Goal: Transaction & Acquisition: Purchase product/service

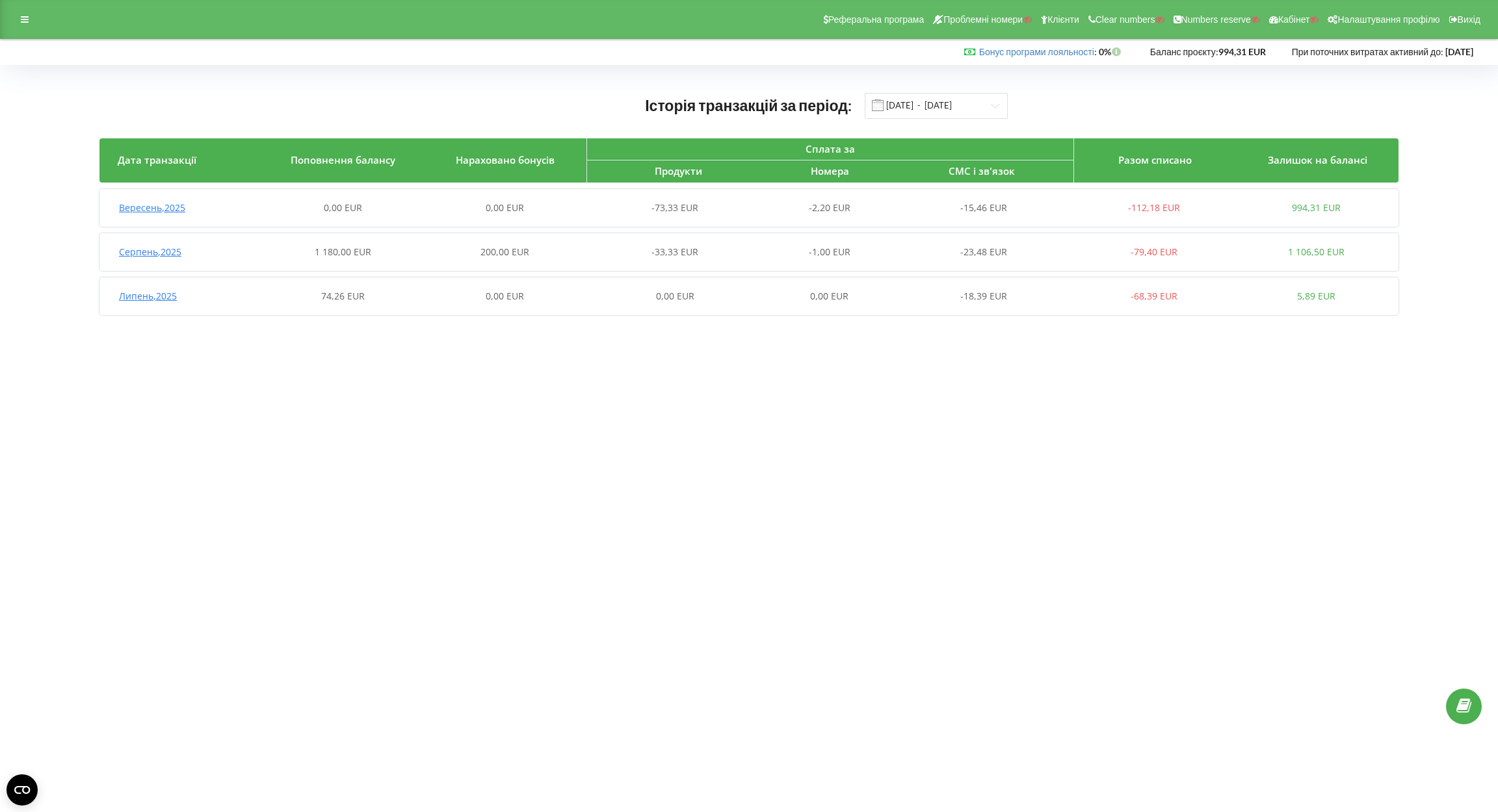
click at [614, 220] on div "Вересень , 2025 0,00 EUR 0,00 EUR -73,33 EUR -2,20 EUR -15,46 EUR -112,18 EUR 9…" at bounding box center [748, 208] width 1298 height 31
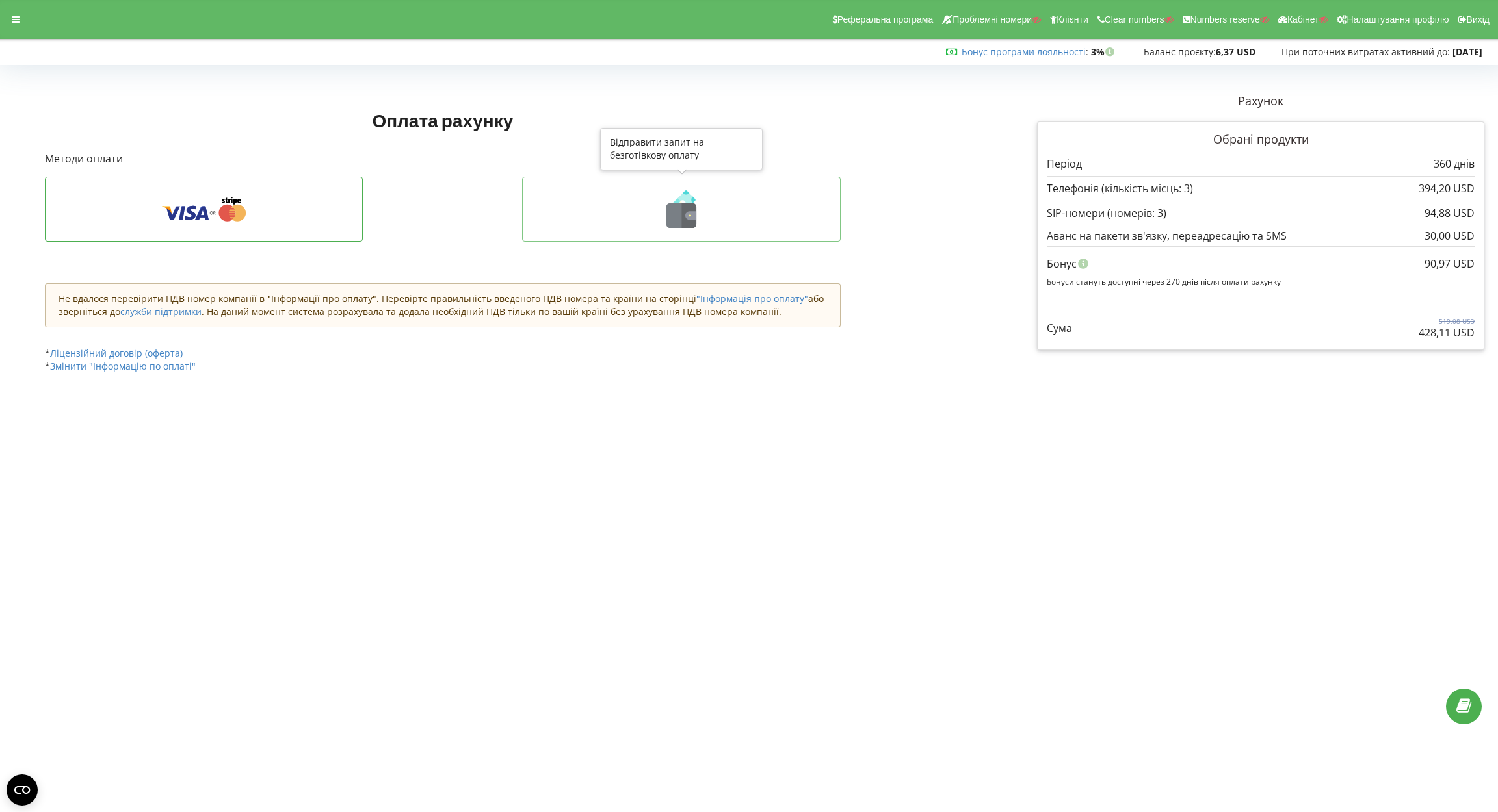
click at [675, 208] on icon at bounding box center [681, 216] width 30 height 25
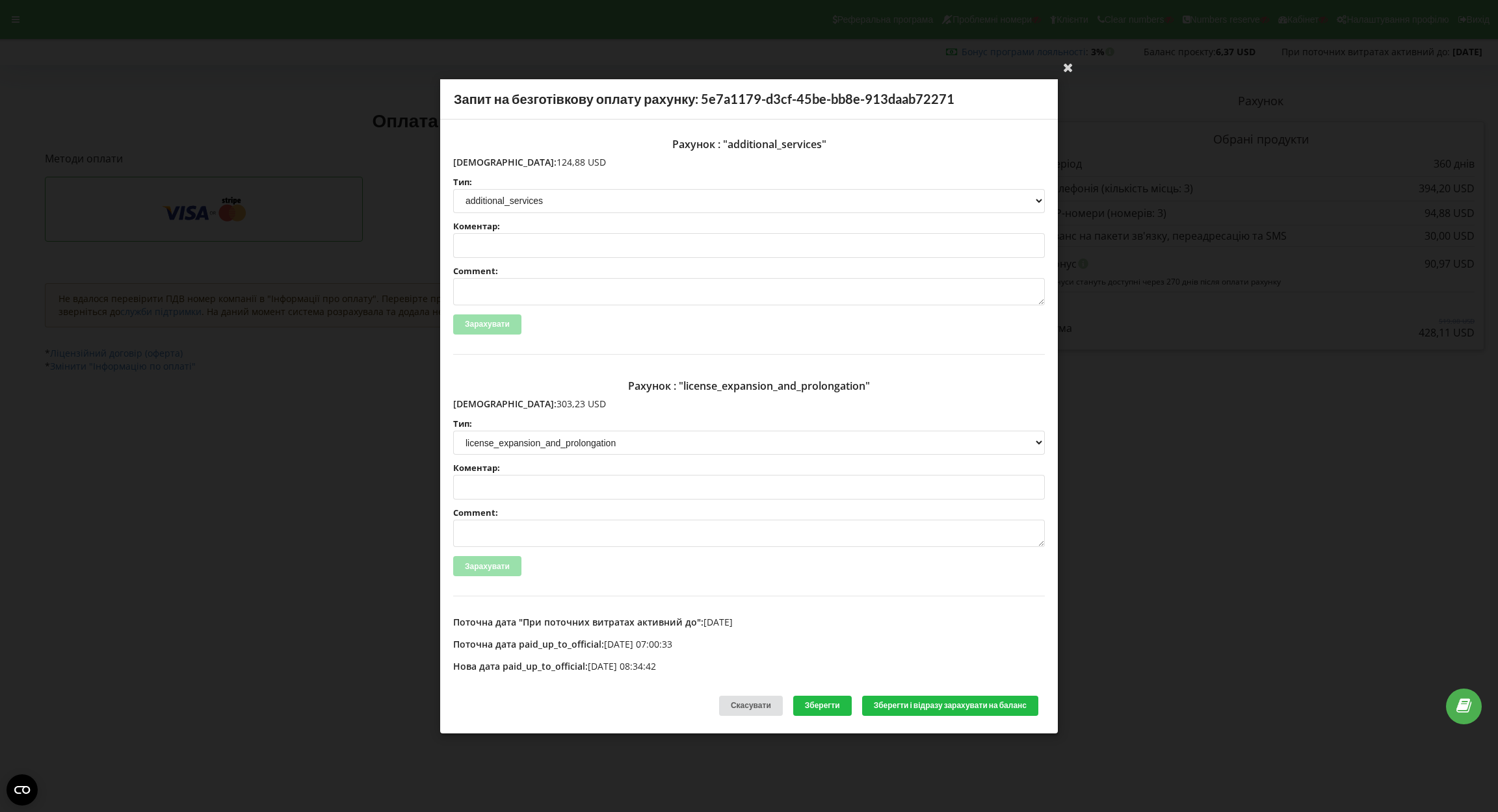
drag, startPoint x: 481, startPoint y: 404, endPoint x: 541, endPoint y: 405, distance: 60.0
click at [541, 405] on p "Сума: 303,23 USD" at bounding box center [748, 404] width 592 height 13
copy p "303,23 USD"
drag, startPoint x: 482, startPoint y: 158, endPoint x: 533, endPoint y: 162, distance: 51.2
click at [533, 162] on p "Сума: 124,88 USD" at bounding box center [748, 162] width 592 height 13
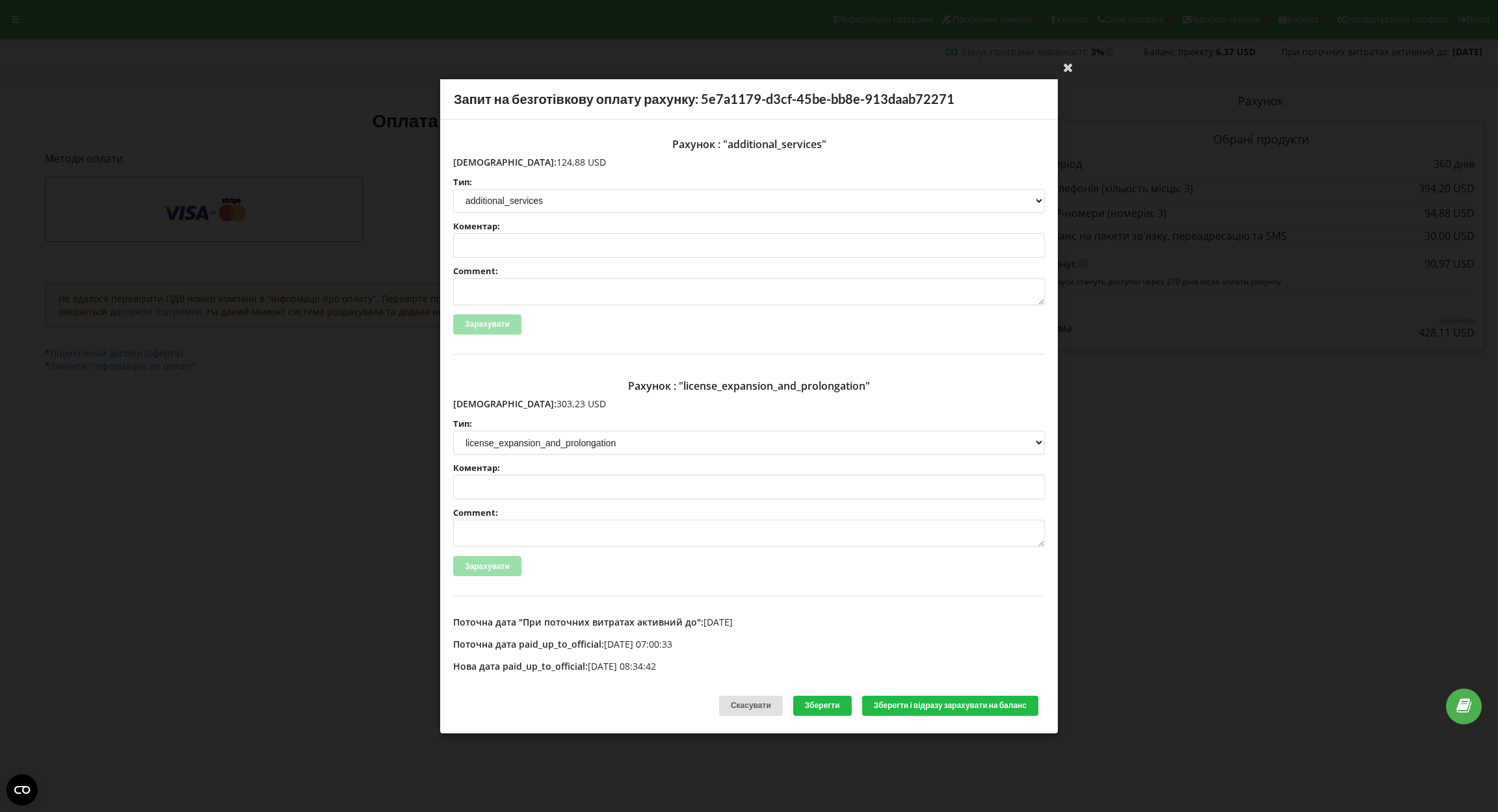
copy p "124,88 USD"
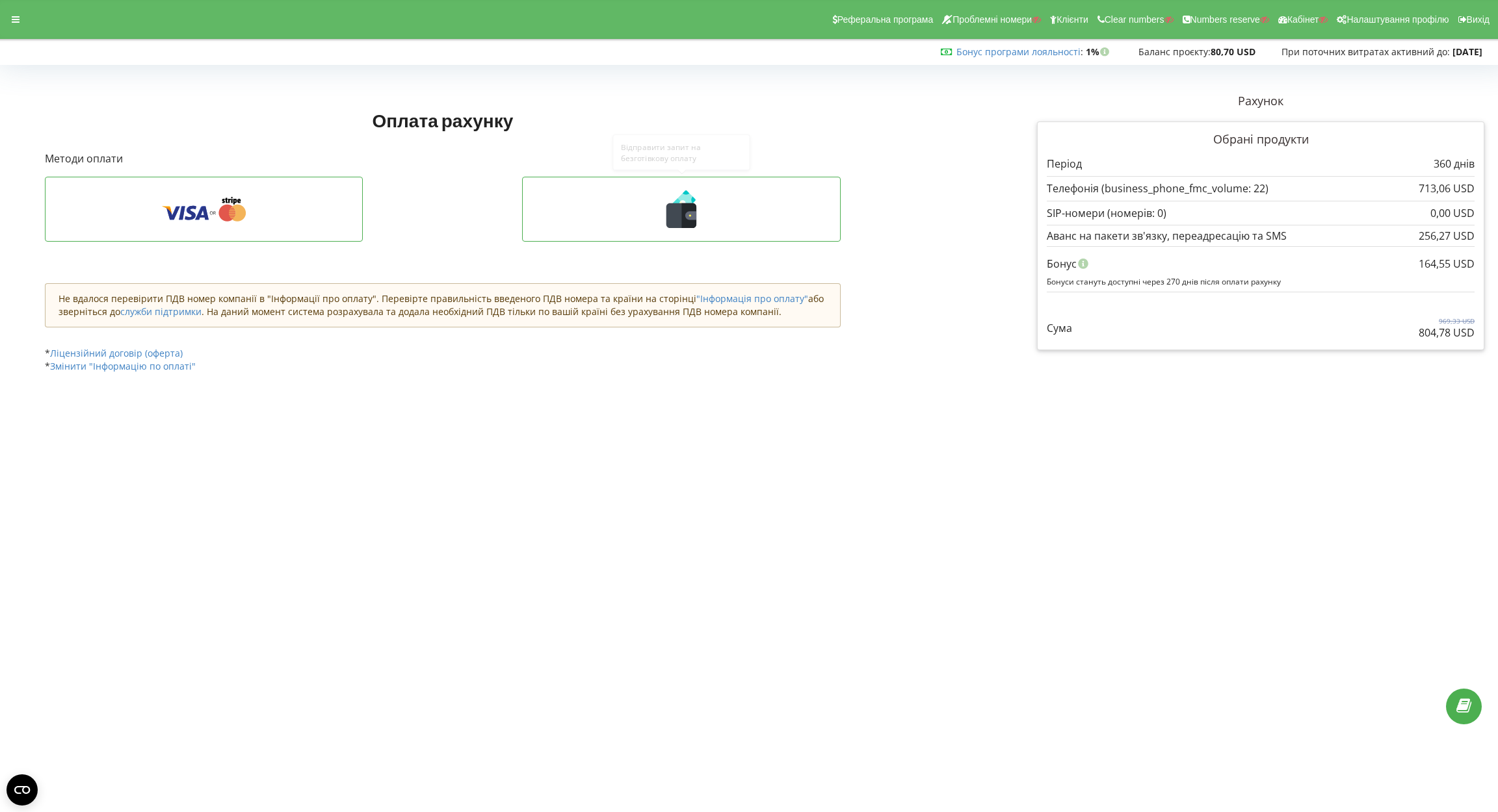
click at [711, 219] on icon at bounding box center [681, 209] width 291 height 38
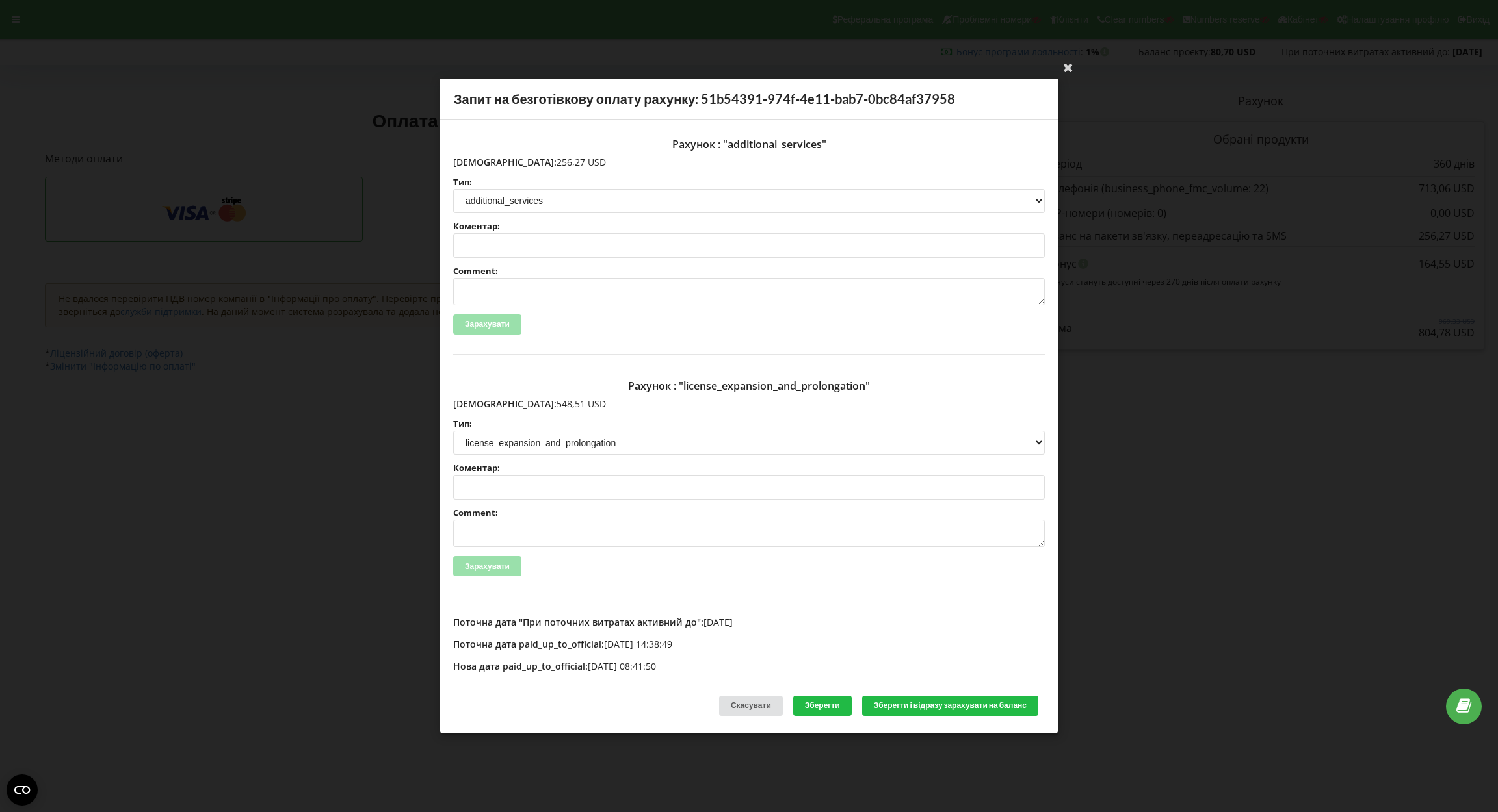
drag, startPoint x: 481, startPoint y: 402, endPoint x: 564, endPoint y: 396, distance: 83.2
click at [564, 398] on p "Сума: 548,51 USD" at bounding box center [748, 404] width 592 height 13
copy p "548,51 USD"
drag, startPoint x: 482, startPoint y: 162, endPoint x: 564, endPoint y: 162, distance: 82.0
click at [564, 162] on p "Сума: 256,27 USD" at bounding box center [748, 162] width 592 height 13
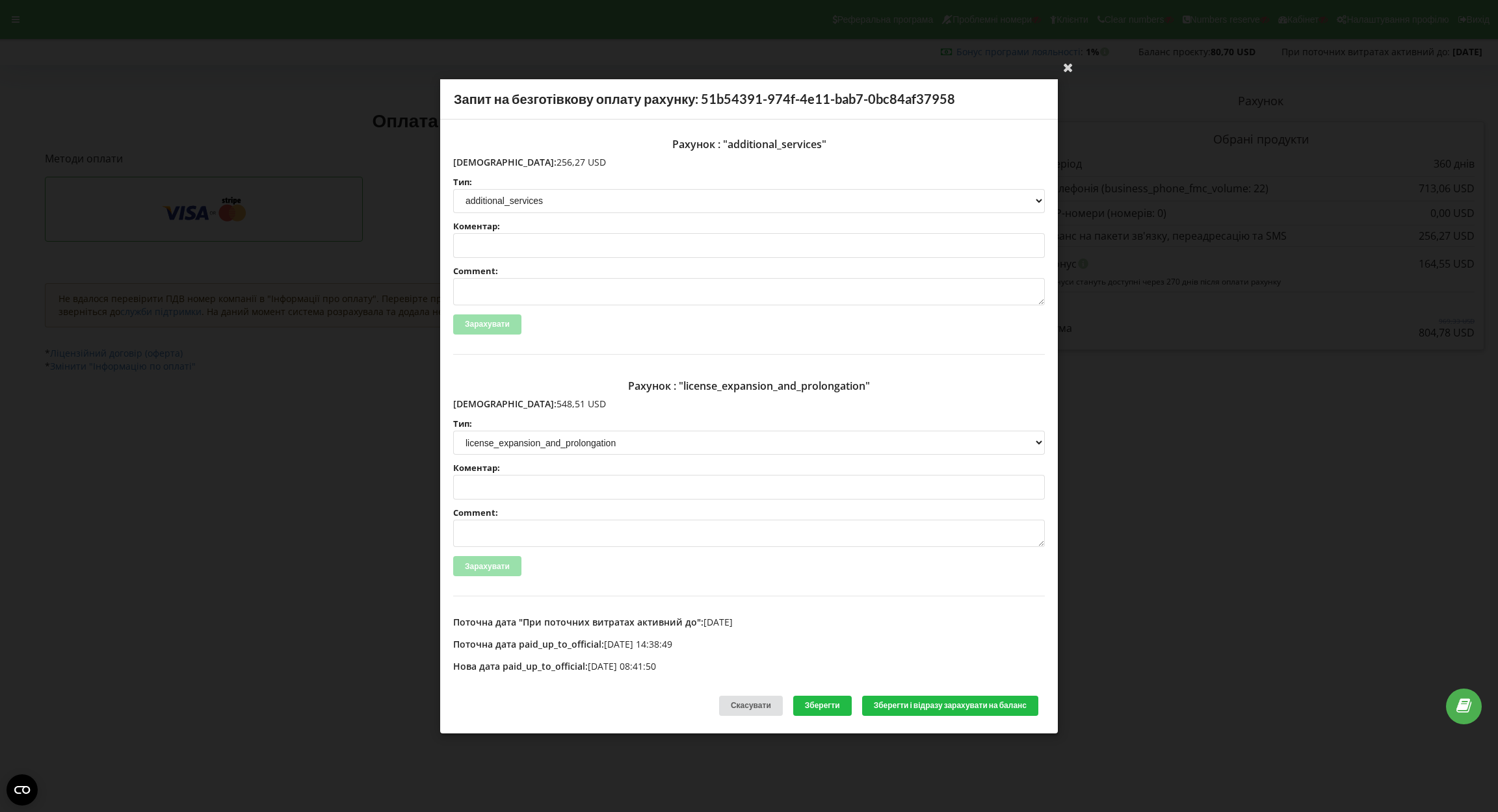
copy p "256,27 USD"
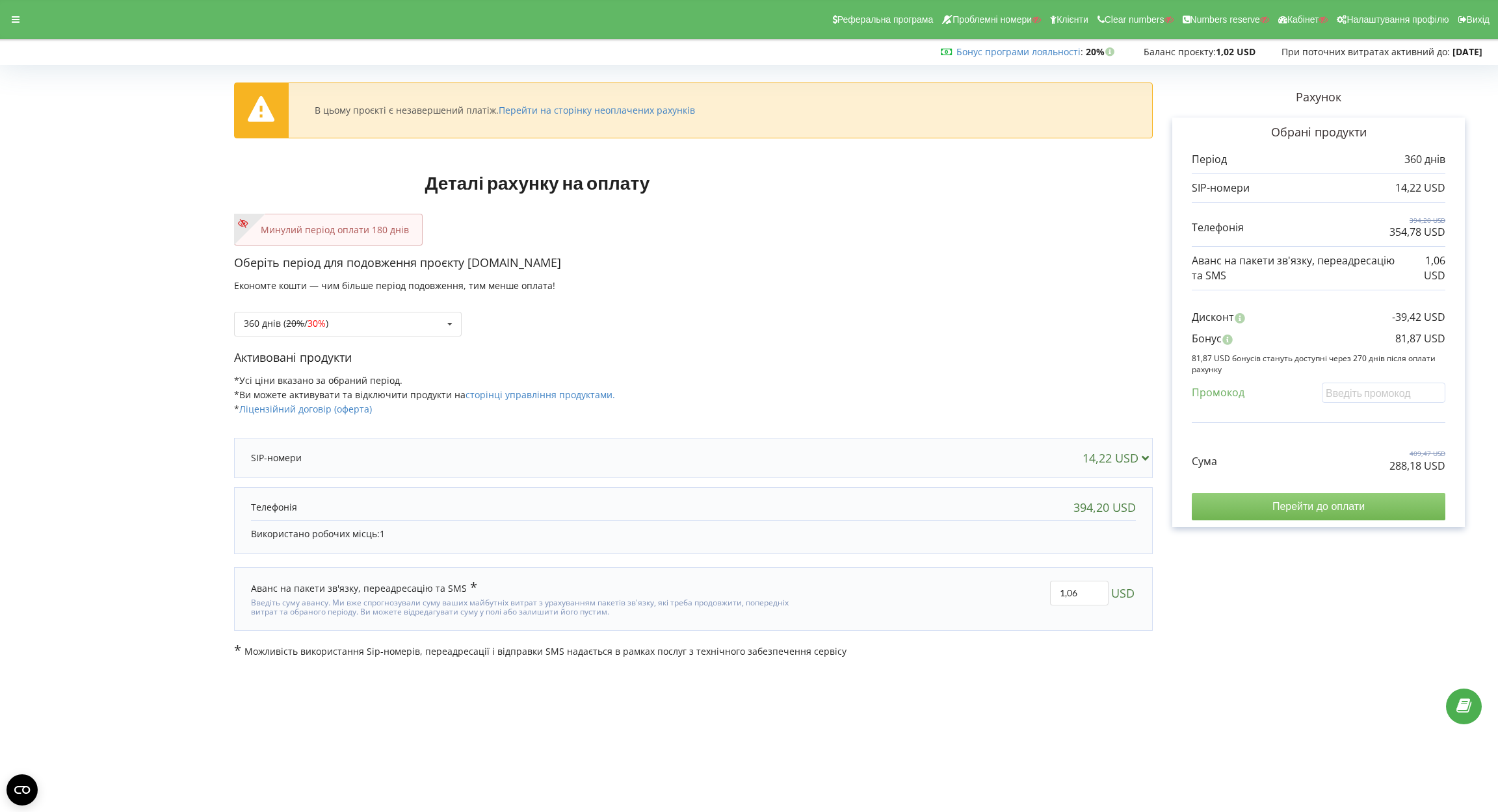
click at [1296, 508] on input "Перейти до оплати" at bounding box center [1318, 507] width 254 height 27
click at [338, 332] on div "360 днів ( 20% / 30% ) Поповнити баланс без подовження 20%" at bounding box center [348, 324] width 228 height 25
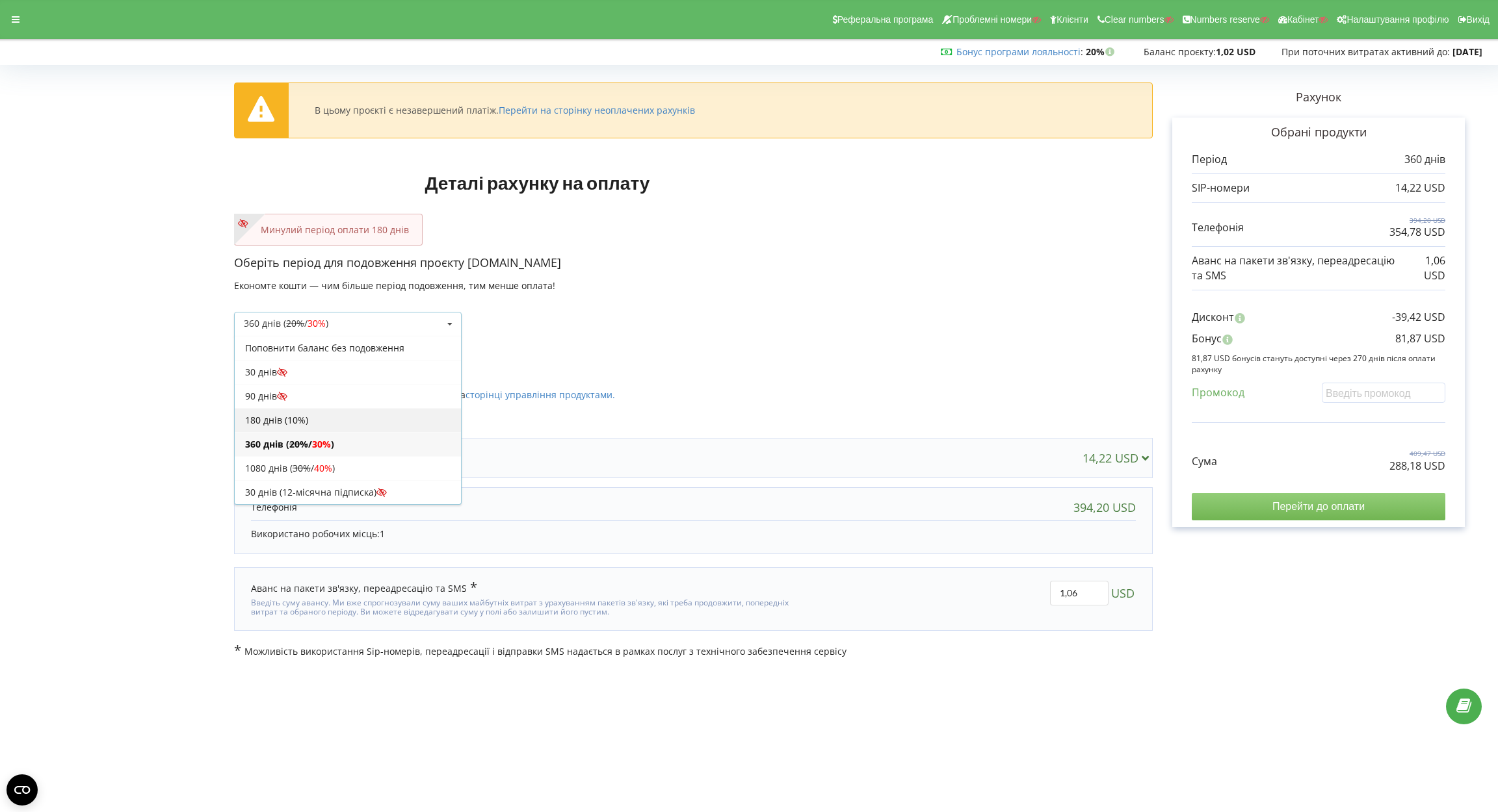
click at [309, 425] on div "180 днів (10%)" at bounding box center [348, 420] width 226 height 24
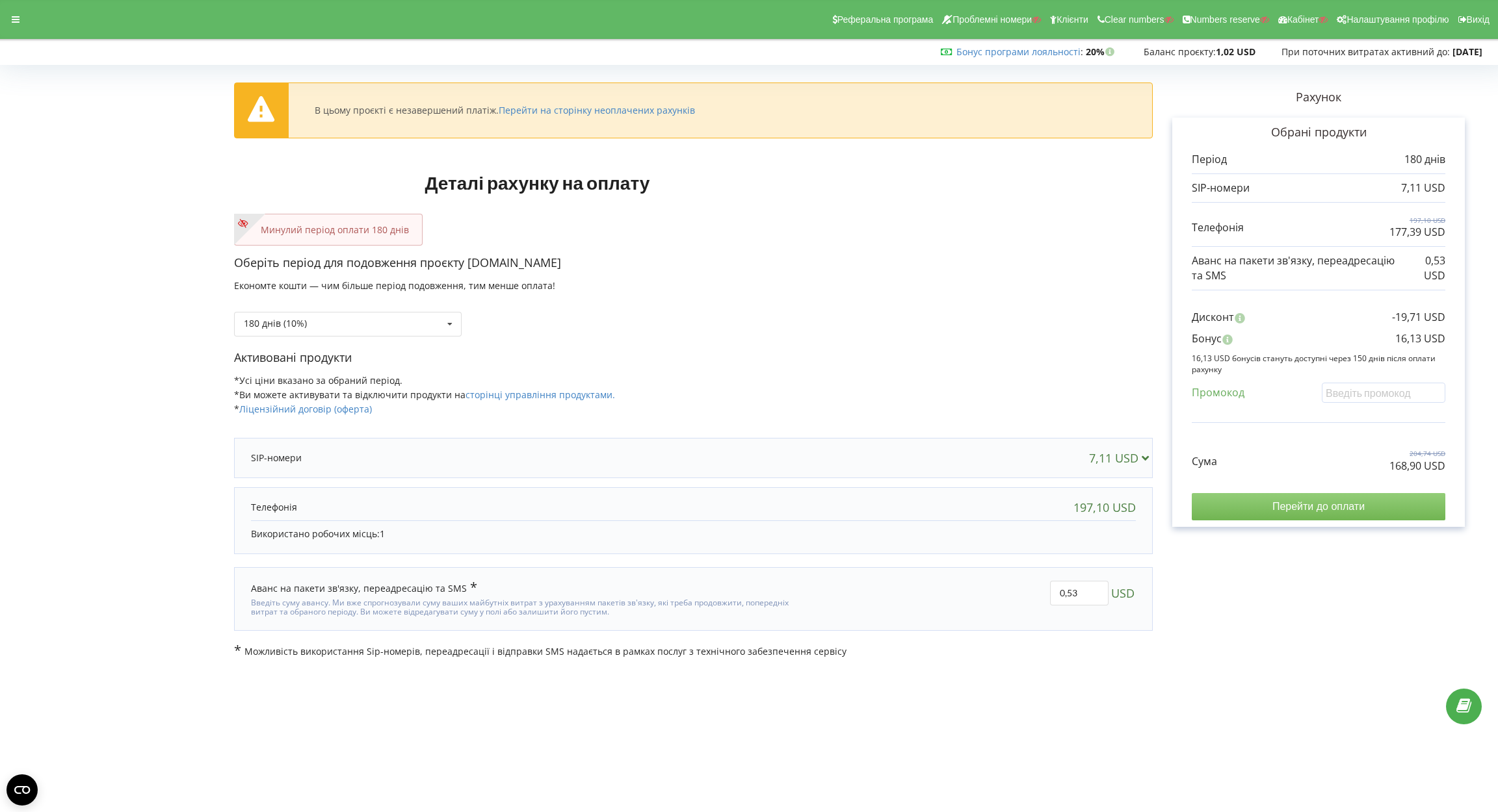
click at [1265, 507] on input "Перейти до оплати" at bounding box center [1318, 507] width 254 height 27
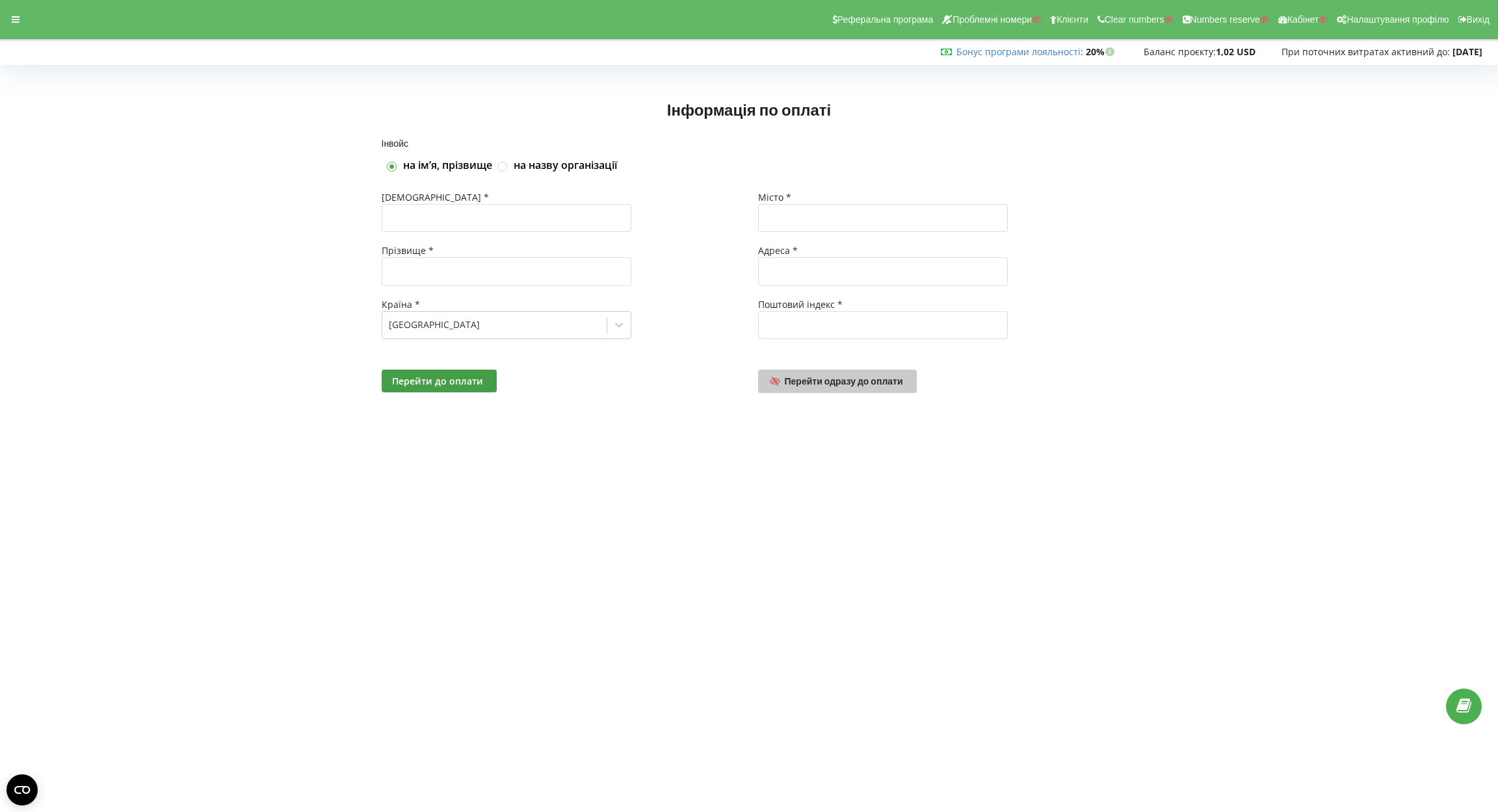
click at [824, 382] on span "Перейти одразу до оплати" at bounding box center [844, 381] width 118 height 11
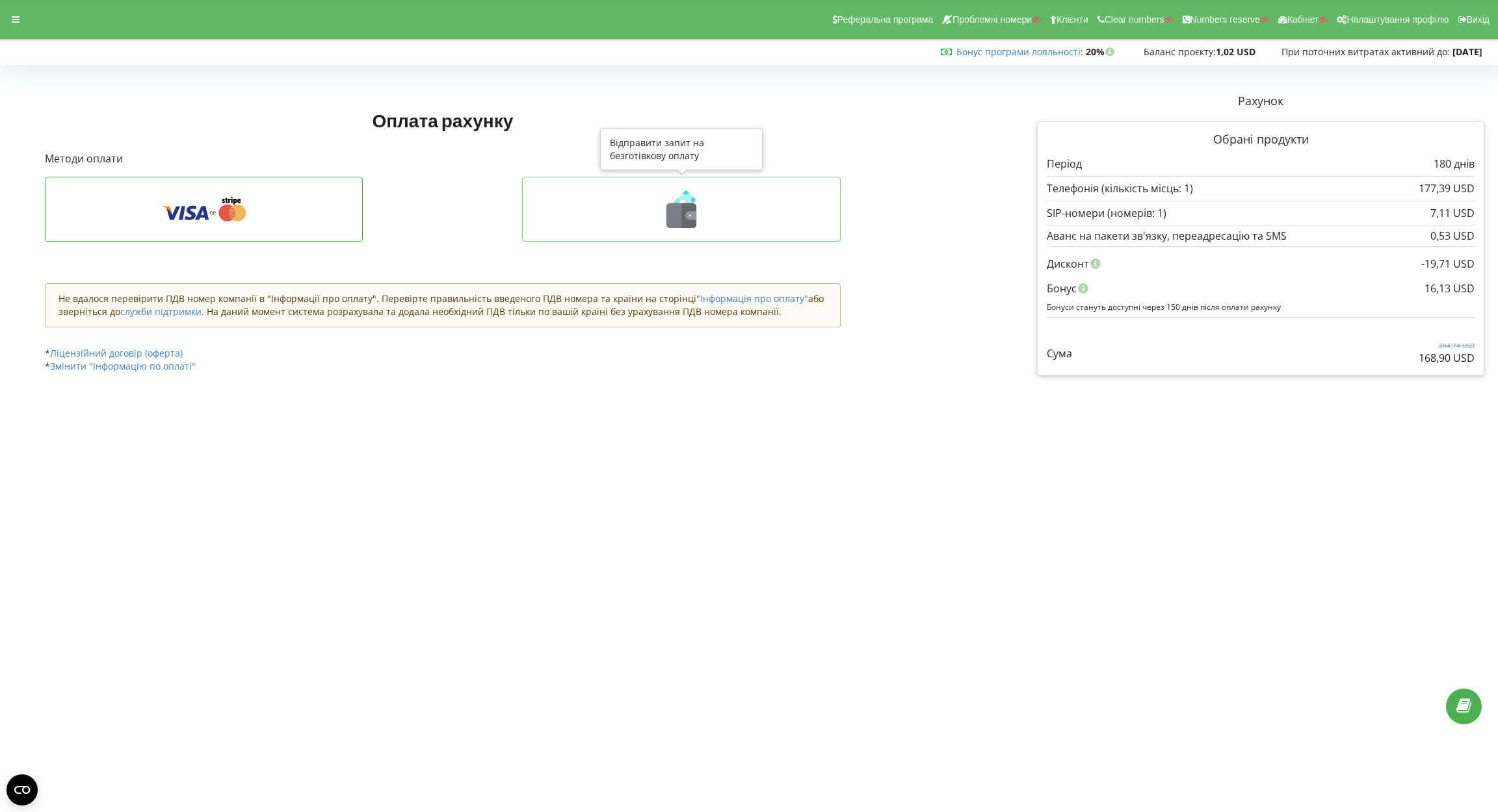
click at [641, 220] on icon at bounding box center [681, 209] width 291 height 38
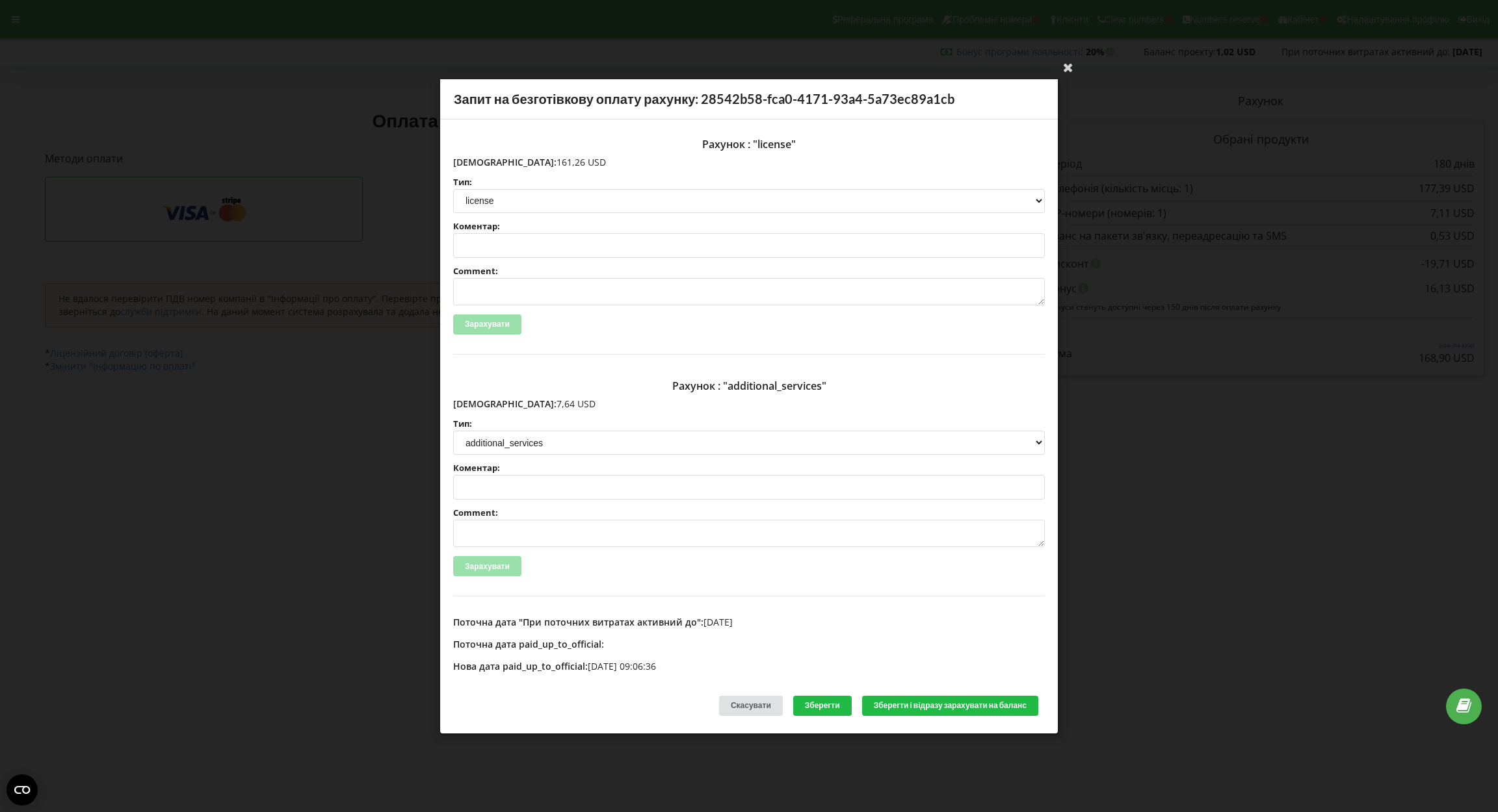
click at [483, 159] on p "Сума: 161,26 USD" at bounding box center [748, 162] width 592 height 13
drag, startPoint x: 481, startPoint y: 159, endPoint x: 560, endPoint y: 159, distance: 79.0
click at [560, 159] on p "Сума: 161,26 USD" at bounding box center [748, 162] width 592 height 13
copy p "161,26 USD"
drag, startPoint x: 480, startPoint y: 400, endPoint x: 551, endPoint y: 400, distance: 71.0
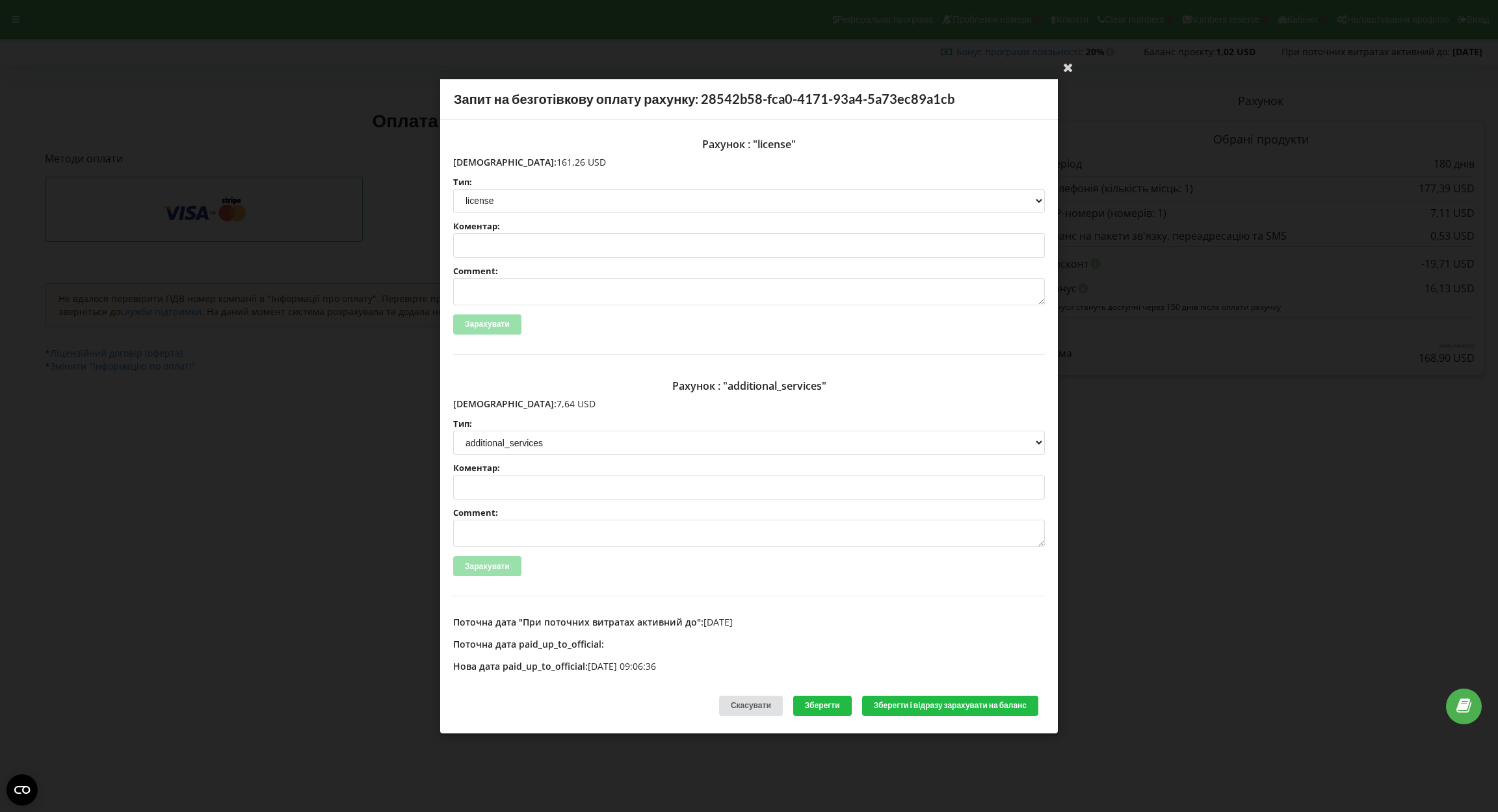
click at [551, 400] on p "Сума: 7,64 USD" at bounding box center [748, 404] width 592 height 13
copy p "7,64 USD"
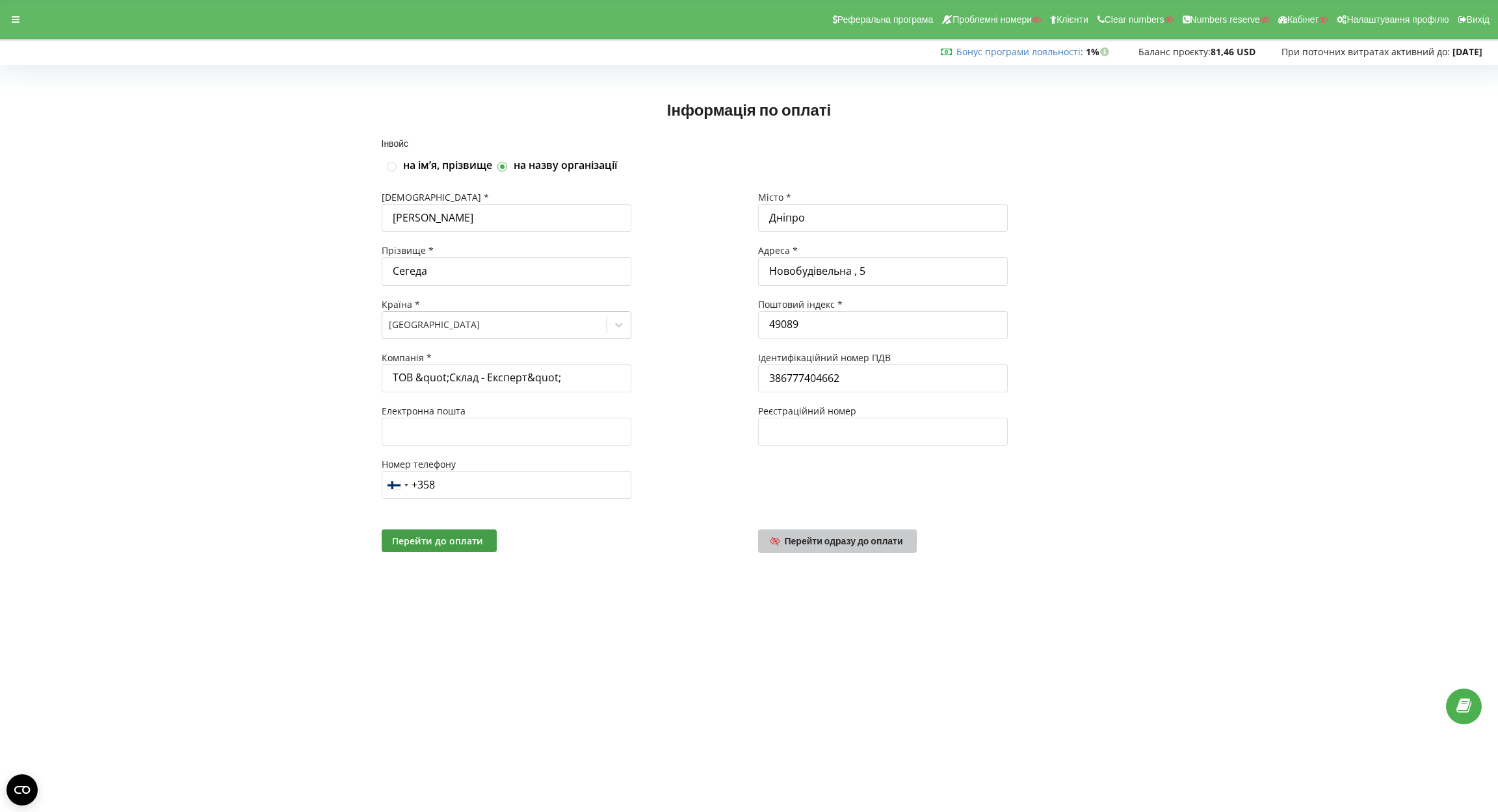
click at [846, 534] on link "Перейти одразу до оплати" at bounding box center [837, 541] width 159 height 23
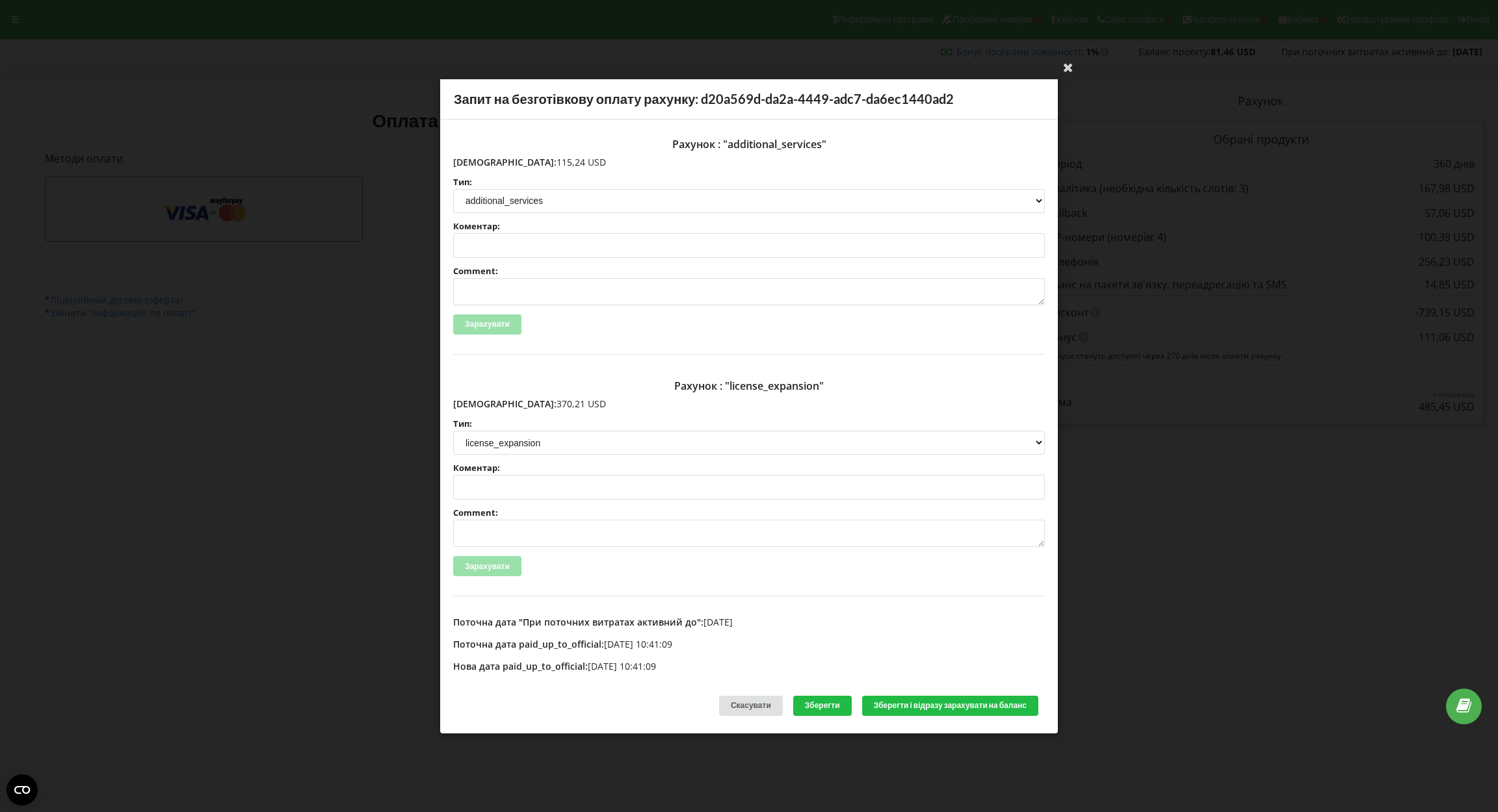
drag, startPoint x: 482, startPoint y: 399, endPoint x: 556, endPoint y: 387, distance: 75.0
click at [569, 398] on p "[DEMOGRAPHIC_DATA]: 370,21 USD" at bounding box center [748, 404] width 592 height 13
copy p "370,21 USD"
drag, startPoint x: 480, startPoint y: 160, endPoint x: 582, endPoint y: 162, distance: 102.0
click at [582, 162] on p "Сума: 115,24 USD" at bounding box center [748, 162] width 592 height 13
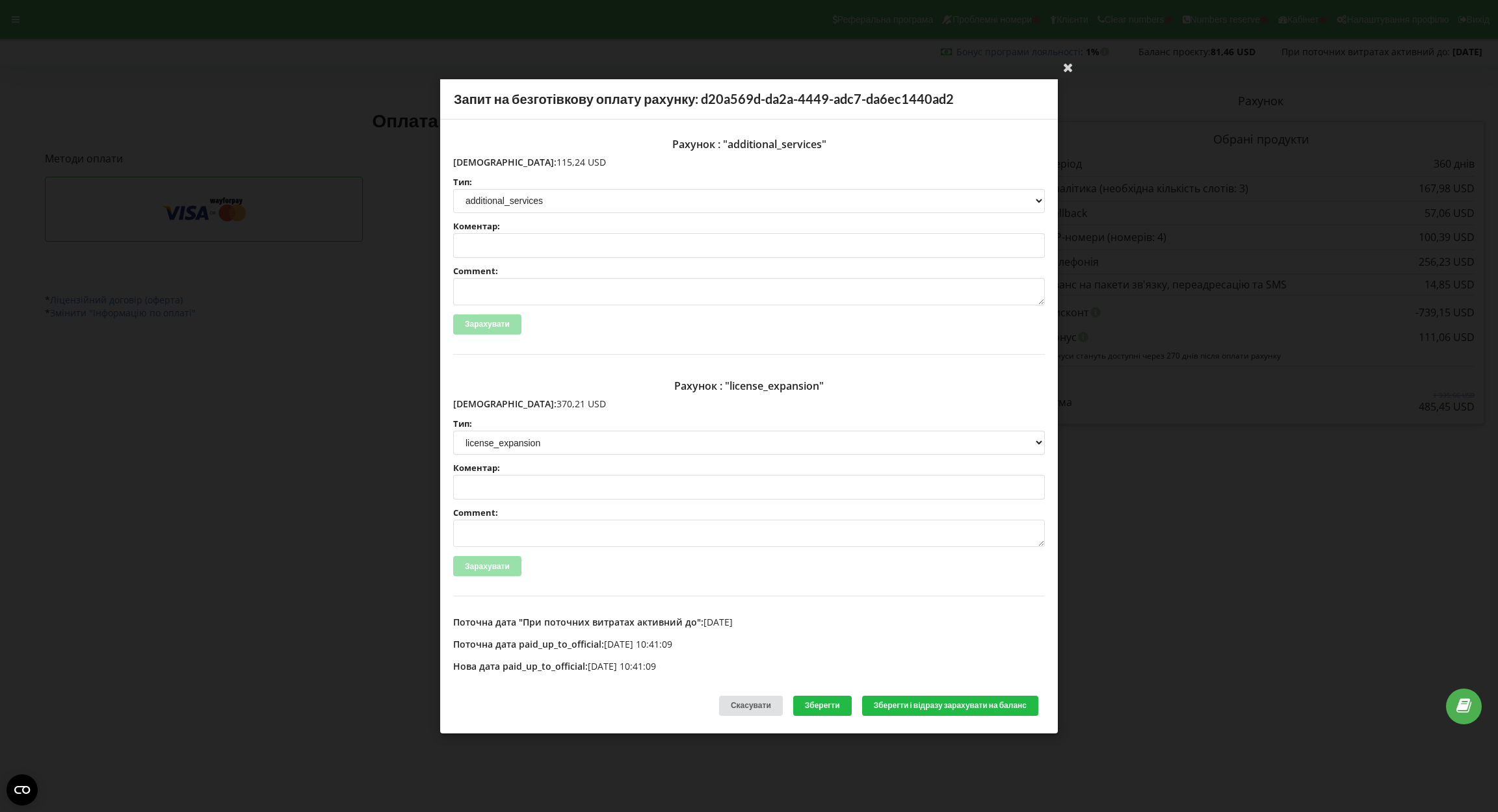
copy p "115,24 USD"
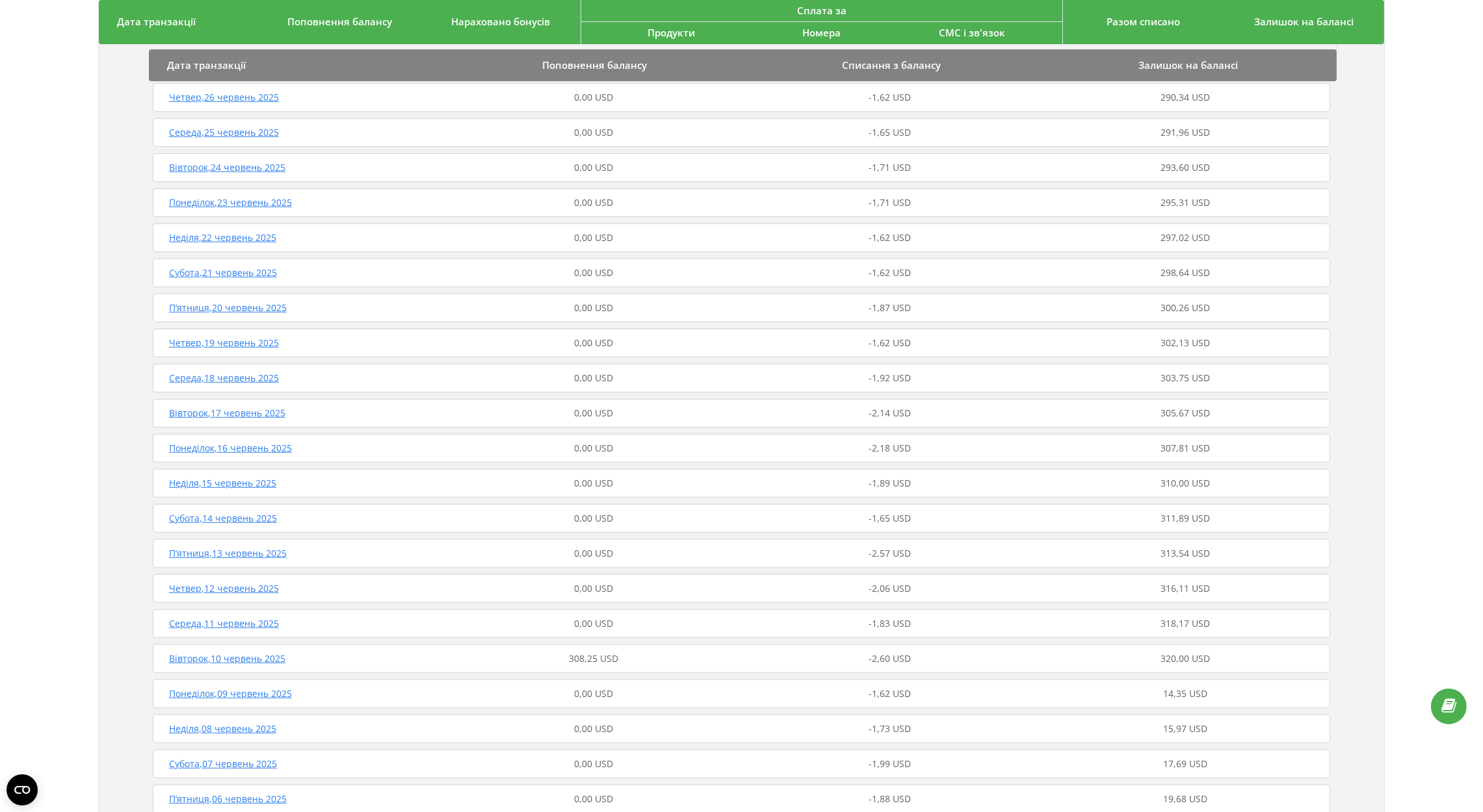
scroll to position [811, 0]
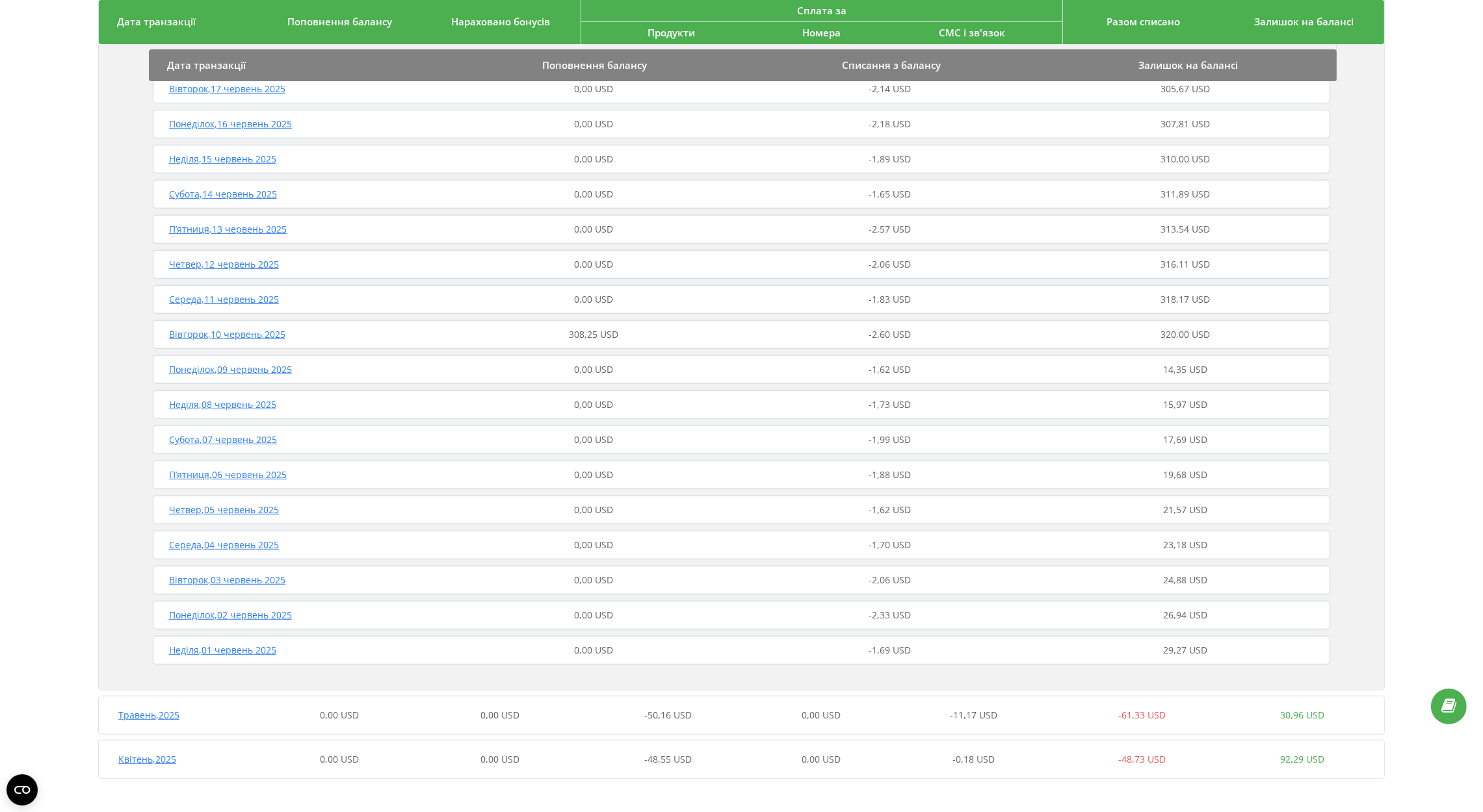
drag, startPoint x: 582, startPoint y: 331, endPoint x: 618, endPoint y: 409, distance: 85.9
click at [581, 331] on span "308,25 USD" at bounding box center [594, 334] width 50 height 12
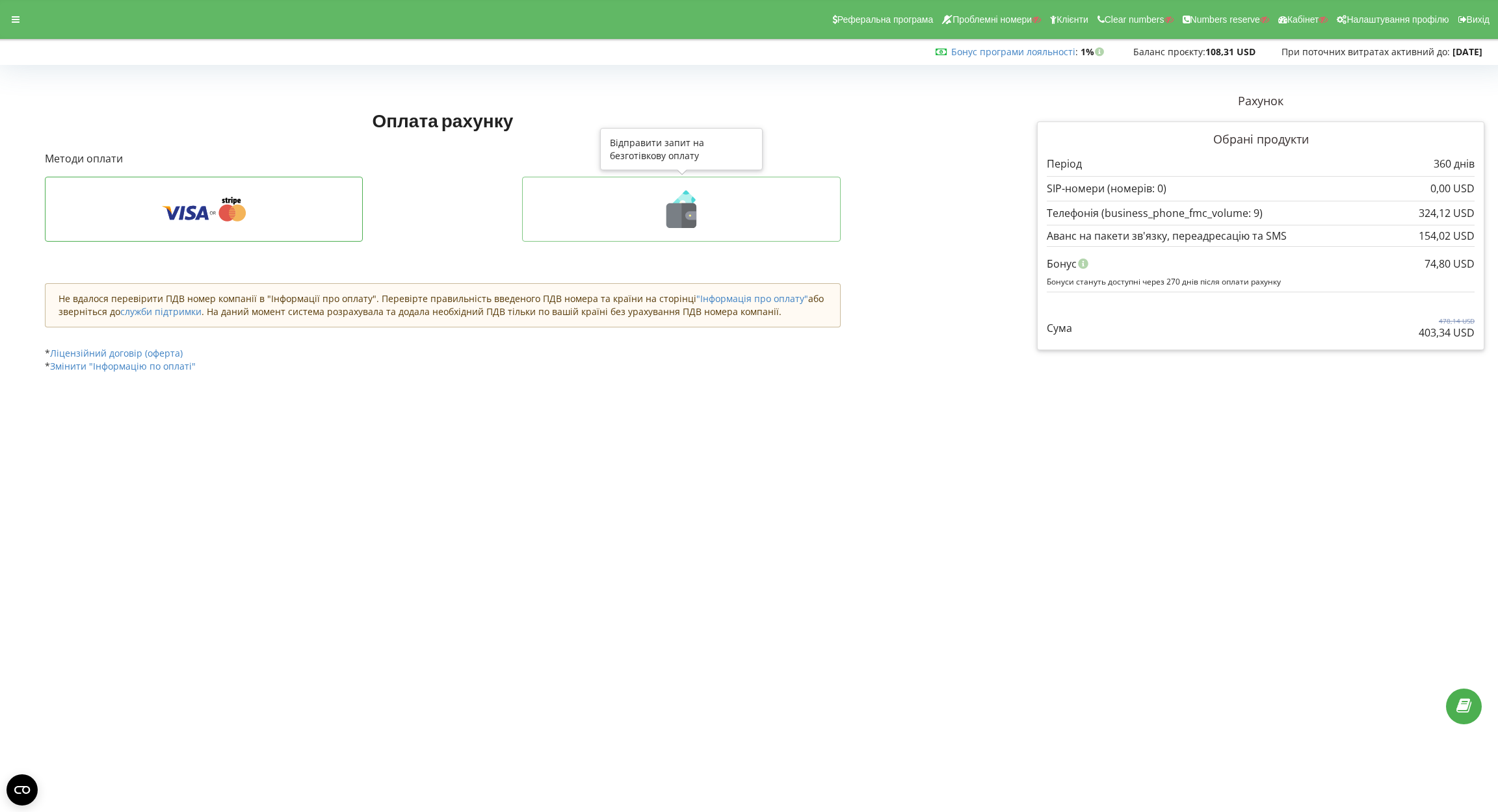
click at [677, 235] on button at bounding box center [681, 209] width 318 height 65
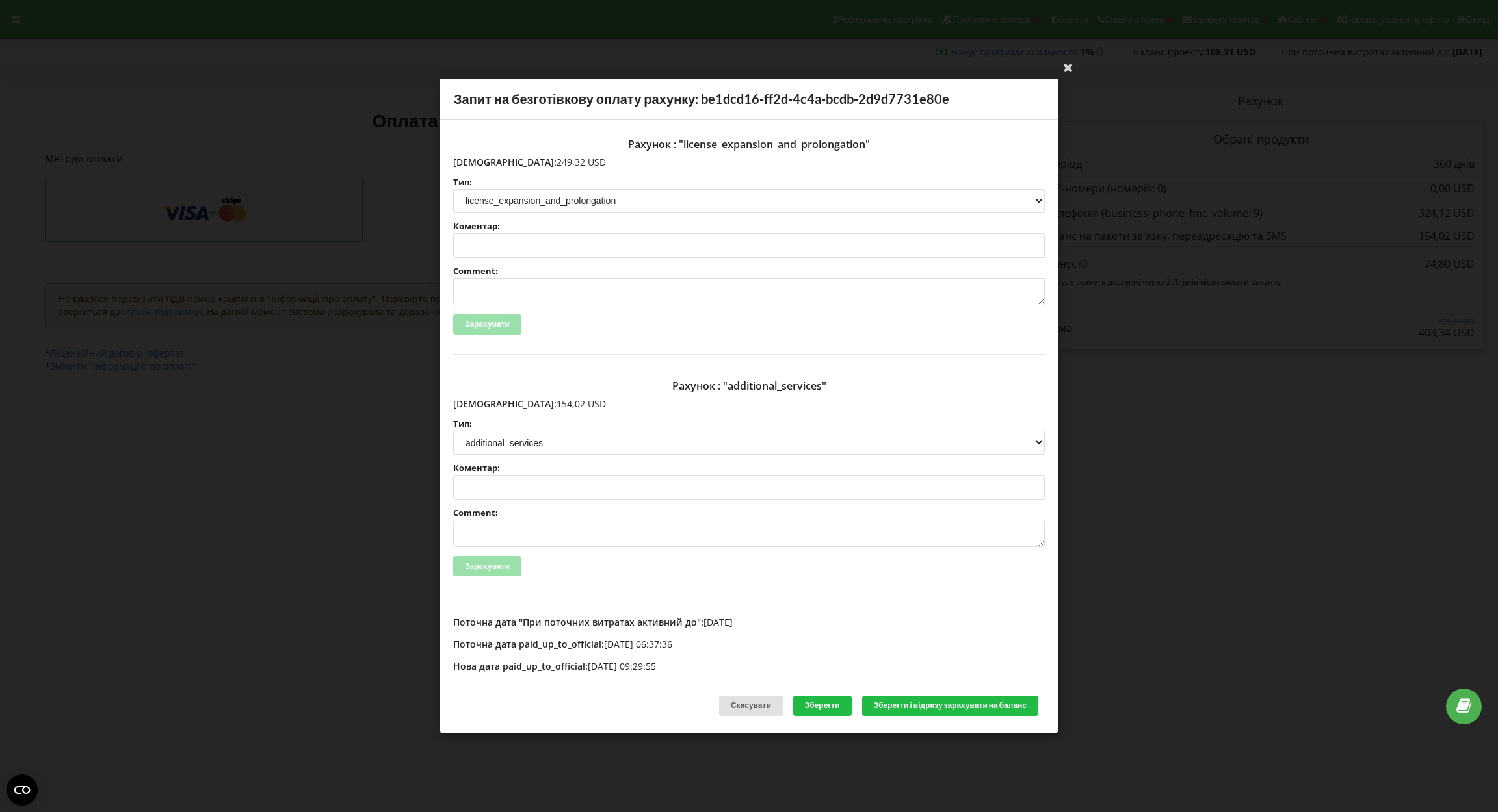
drag, startPoint x: 479, startPoint y: 160, endPoint x: 549, endPoint y: 160, distance: 70.0
click at [549, 160] on p "[DEMOGRAPHIC_DATA]: 249,32 USD" at bounding box center [748, 162] width 592 height 13
copy p "249,32 USD"
drag, startPoint x: 480, startPoint y: 399, endPoint x: 563, endPoint y: 399, distance: 83.0
click at [563, 399] on p "Сума: 154,02 USD" at bounding box center [748, 404] width 592 height 13
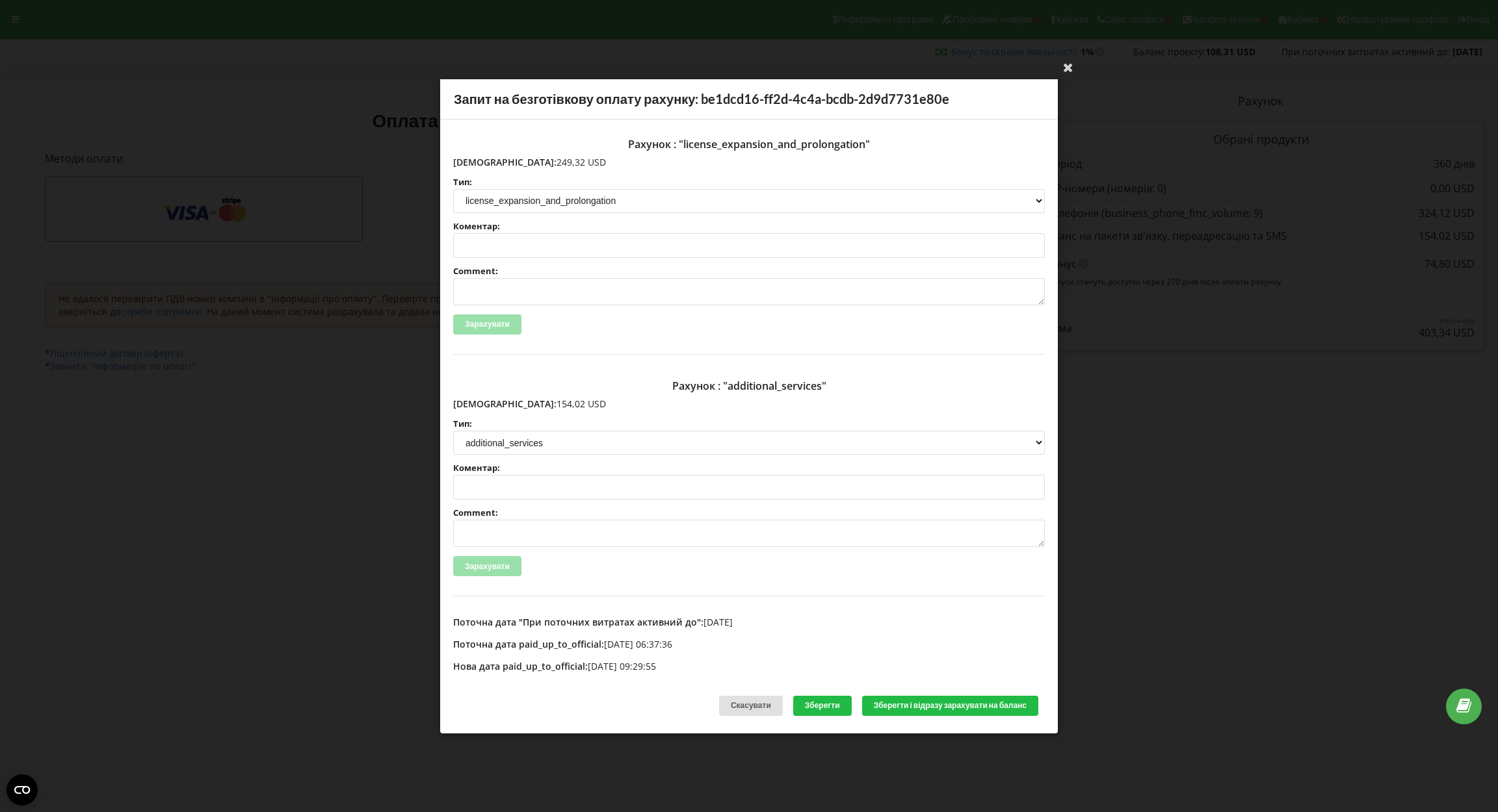
copy p "154,02 USD"
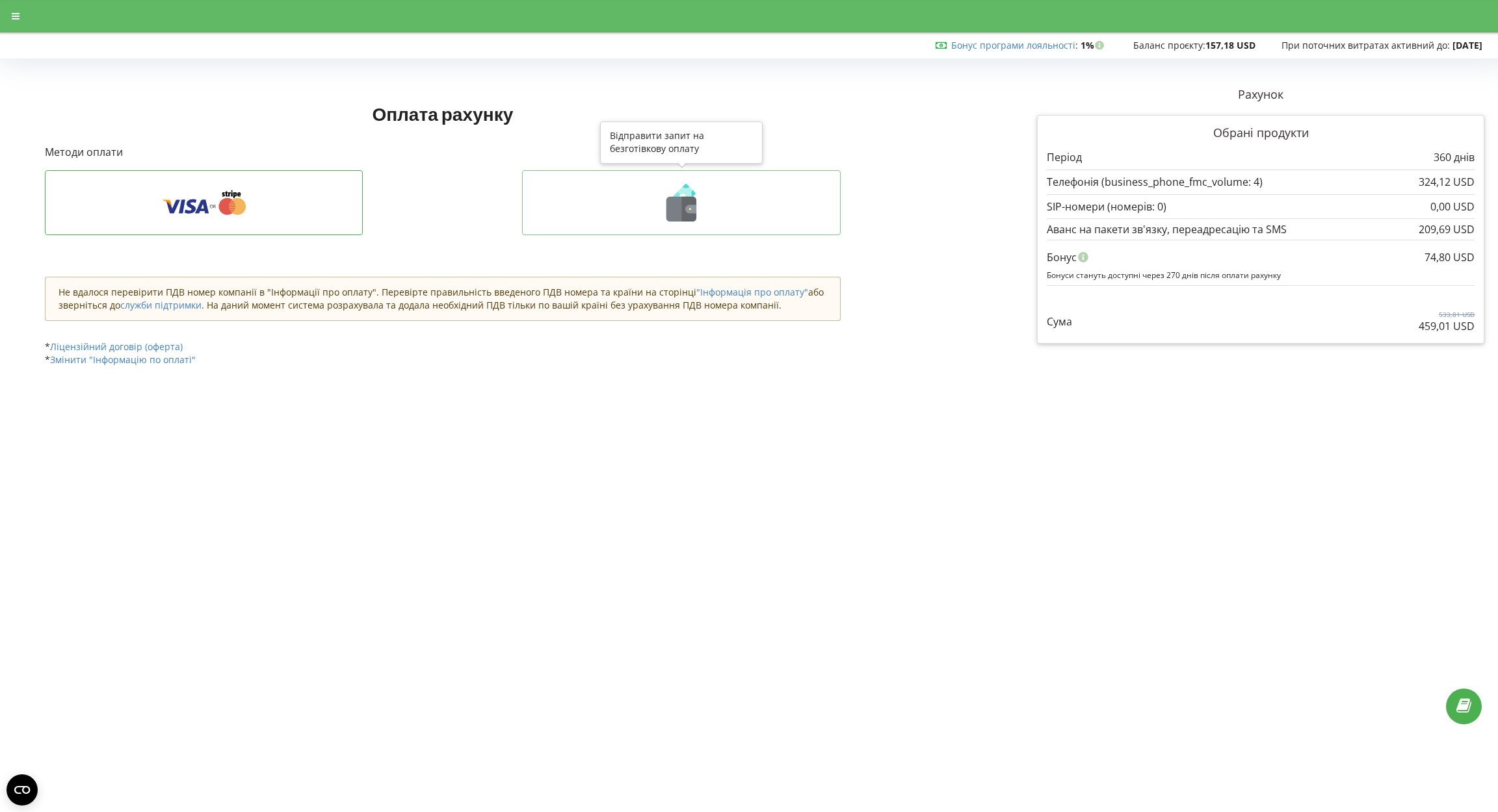
click at [716, 208] on icon at bounding box center [681, 203] width 291 height 38
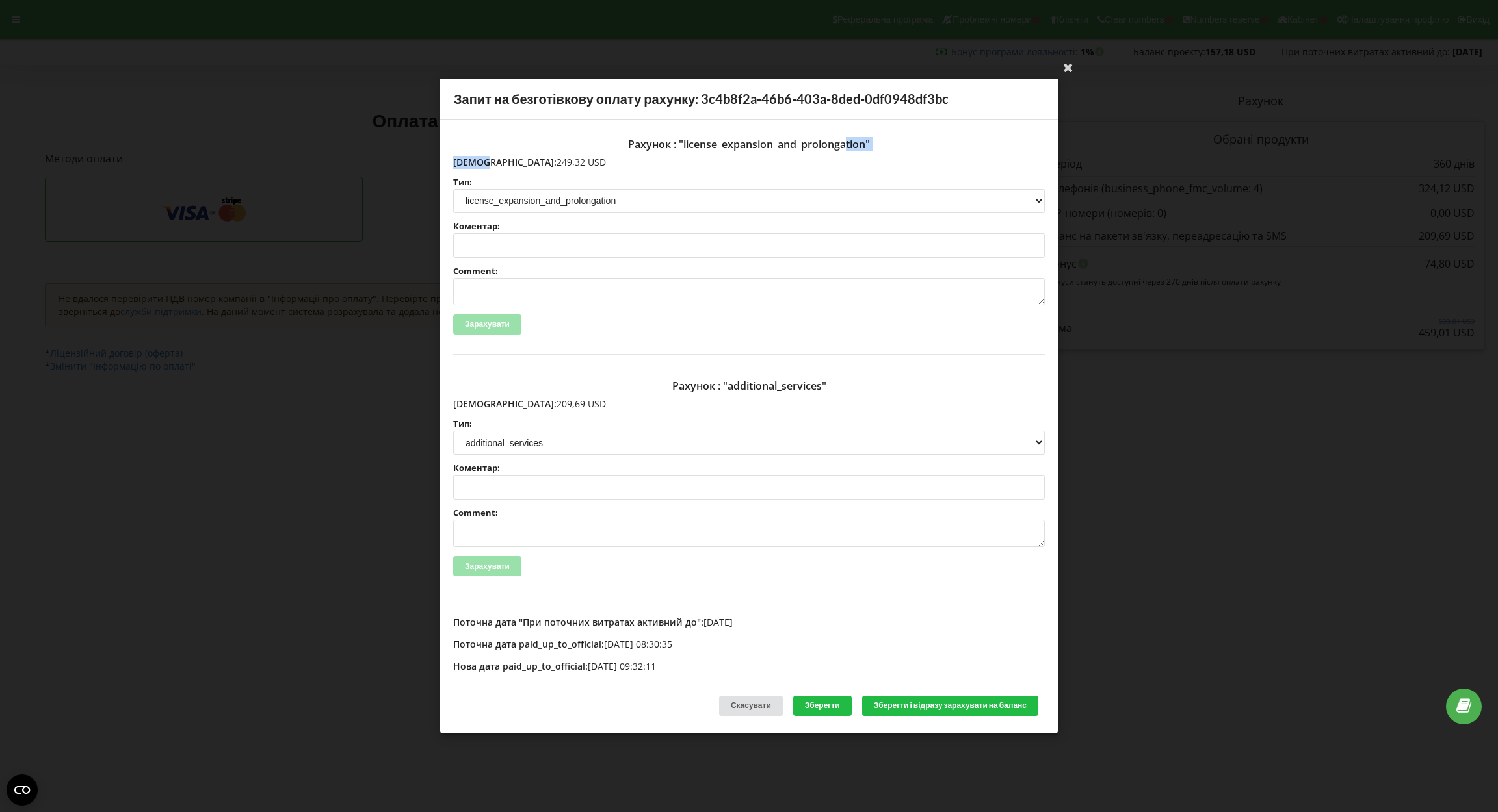
drag, startPoint x: 481, startPoint y: 162, endPoint x: 576, endPoint y: 154, distance: 95.3
click at [576, 155] on p "[DEMOGRAPHIC_DATA]: 249,32 USD" at bounding box center [748, 162] width 592 height 13
copy div "Рахунок : "license_expansion_and_prolongation" Сума:"
click at [496, 160] on p "Сума: 249,32 USD" at bounding box center [748, 162] width 592 height 13
click at [483, 159] on p "Сума: 249,32 USD" at bounding box center [748, 162] width 592 height 13
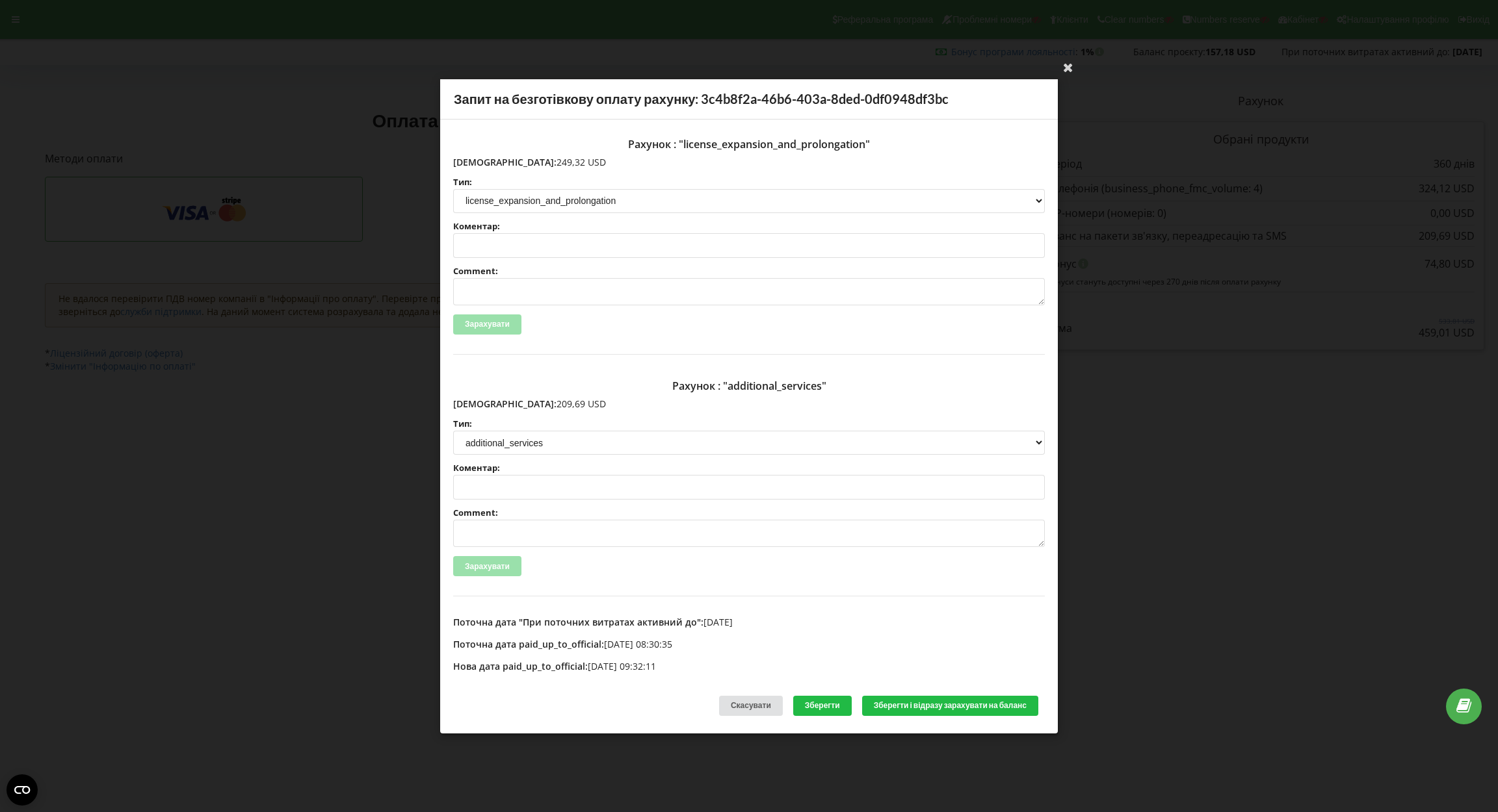
click at [480, 159] on p "Сума: 249,32 USD" at bounding box center [748, 162] width 592 height 13
drag, startPoint x: 480, startPoint y: 159, endPoint x: 541, endPoint y: 163, distance: 61.1
click at [541, 163] on p "[DEMOGRAPHIC_DATA]: 249,32 USD" at bounding box center [748, 162] width 592 height 13
copy p "249,32 USD"
drag, startPoint x: 482, startPoint y: 399, endPoint x: 557, endPoint y: 398, distance: 75.0
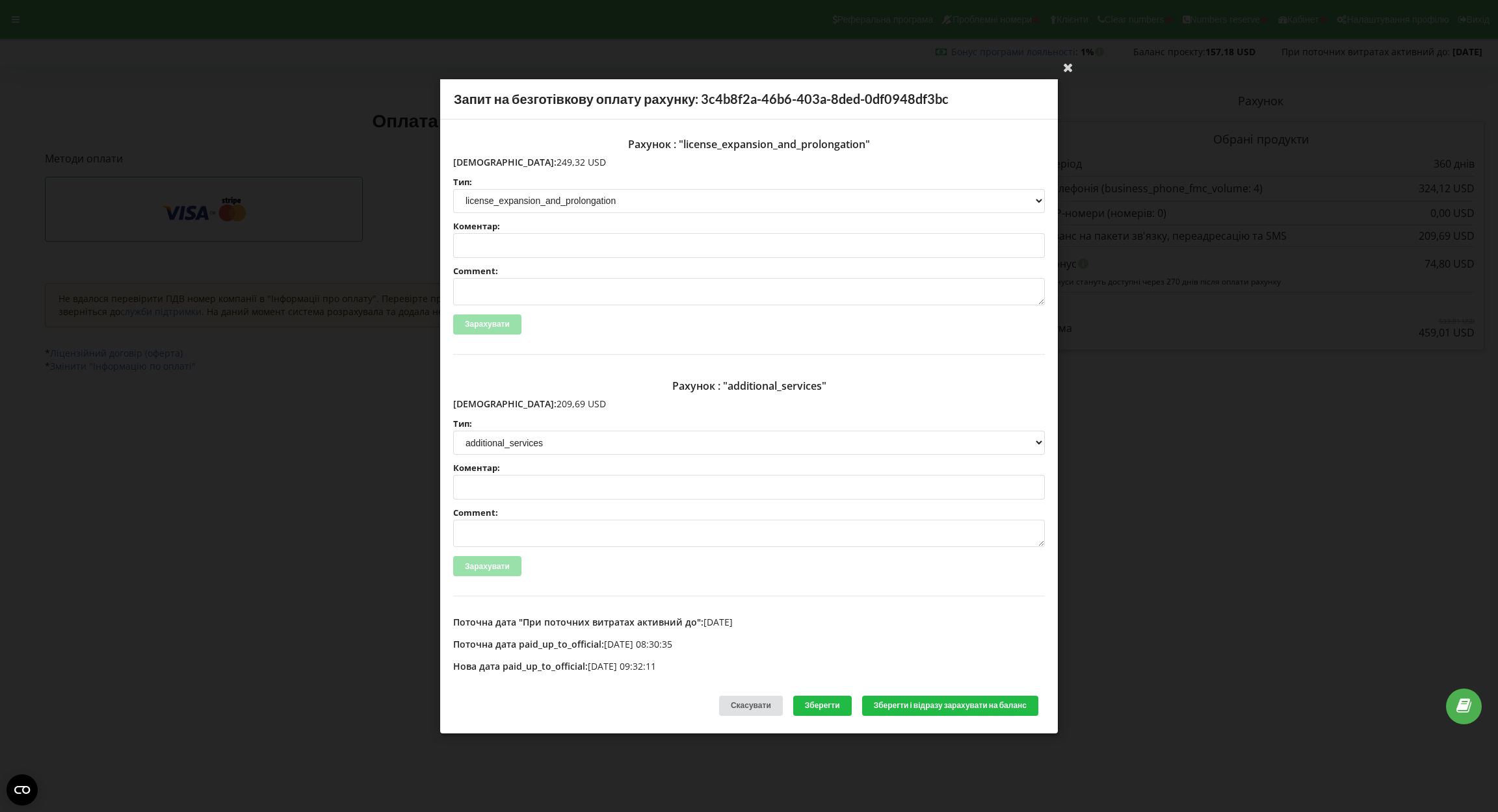
click at [557, 398] on p "Сума: 209,69 USD" at bounding box center [748, 404] width 592 height 13
copy p "209,69 USD"
drag, startPoint x: 482, startPoint y: 399, endPoint x: 539, endPoint y: 400, distance: 57.0
click at [539, 400] on p "[DEMOGRAPHIC_DATA]: 299,19 USD" at bounding box center [748, 404] width 592 height 13
copy p "299,19 USD"
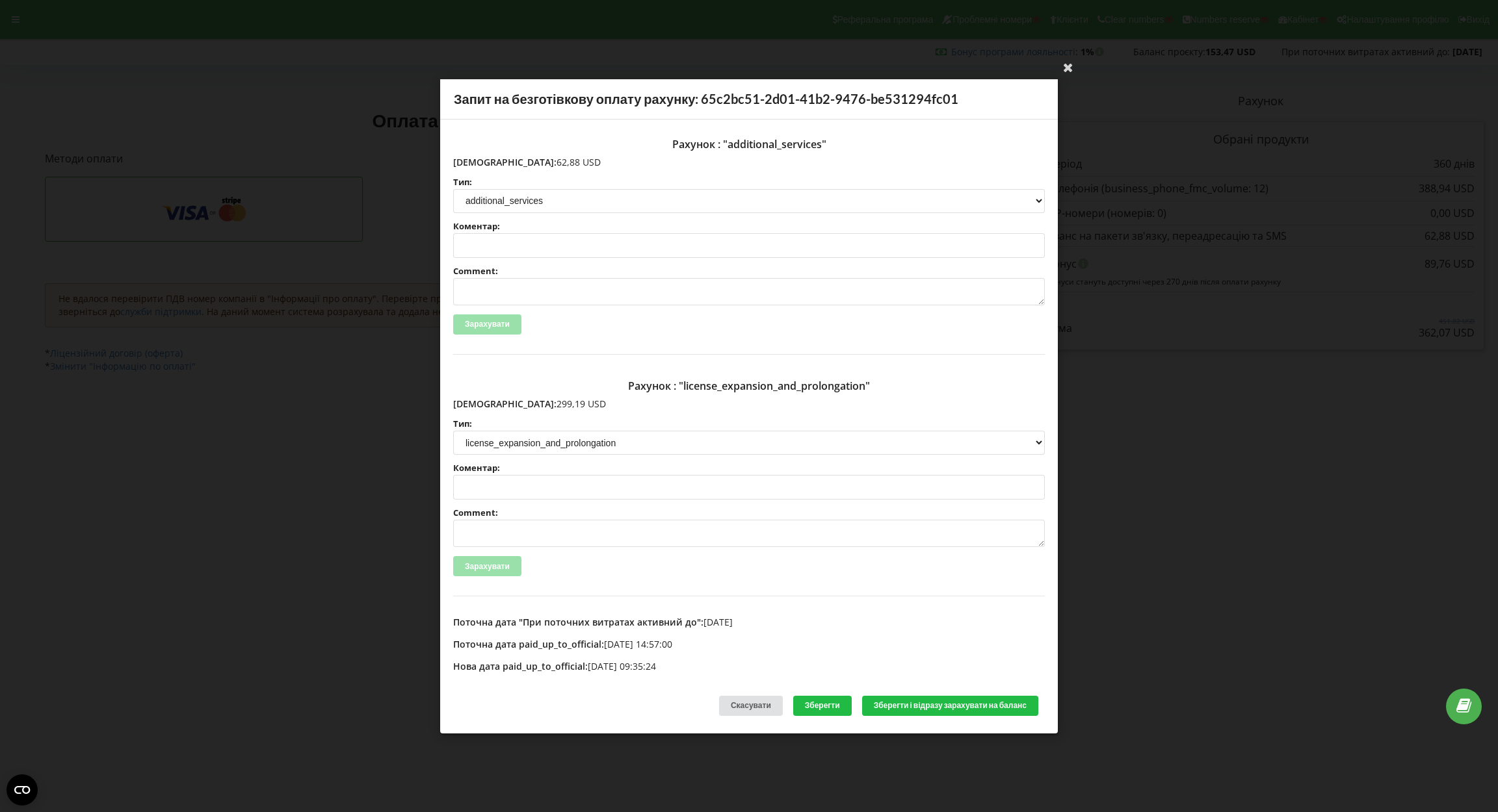
drag, startPoint x: 480, startPoint y: 157, endPoint x: 568, endPoint y: 157, distance: 88.0
click at [568, 157] on p "[DEMOGRAPHIC_DATA]: 62,88 USD" at bounding box center [748, 162] width 592 height 13
copy p "62,88 USD"
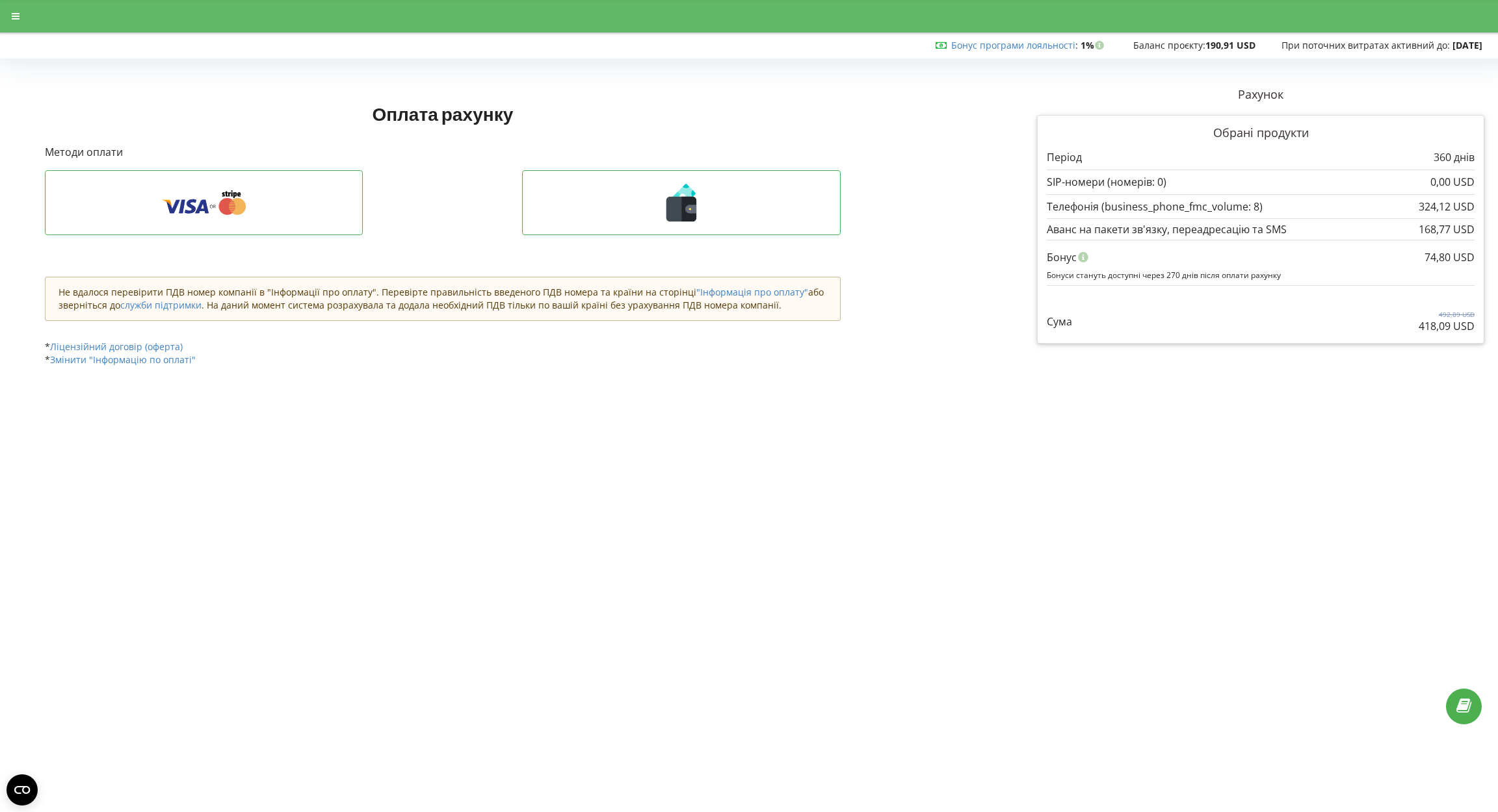
click at [688, 203] on icon at bounding box center [689, 209] width 15 height 25
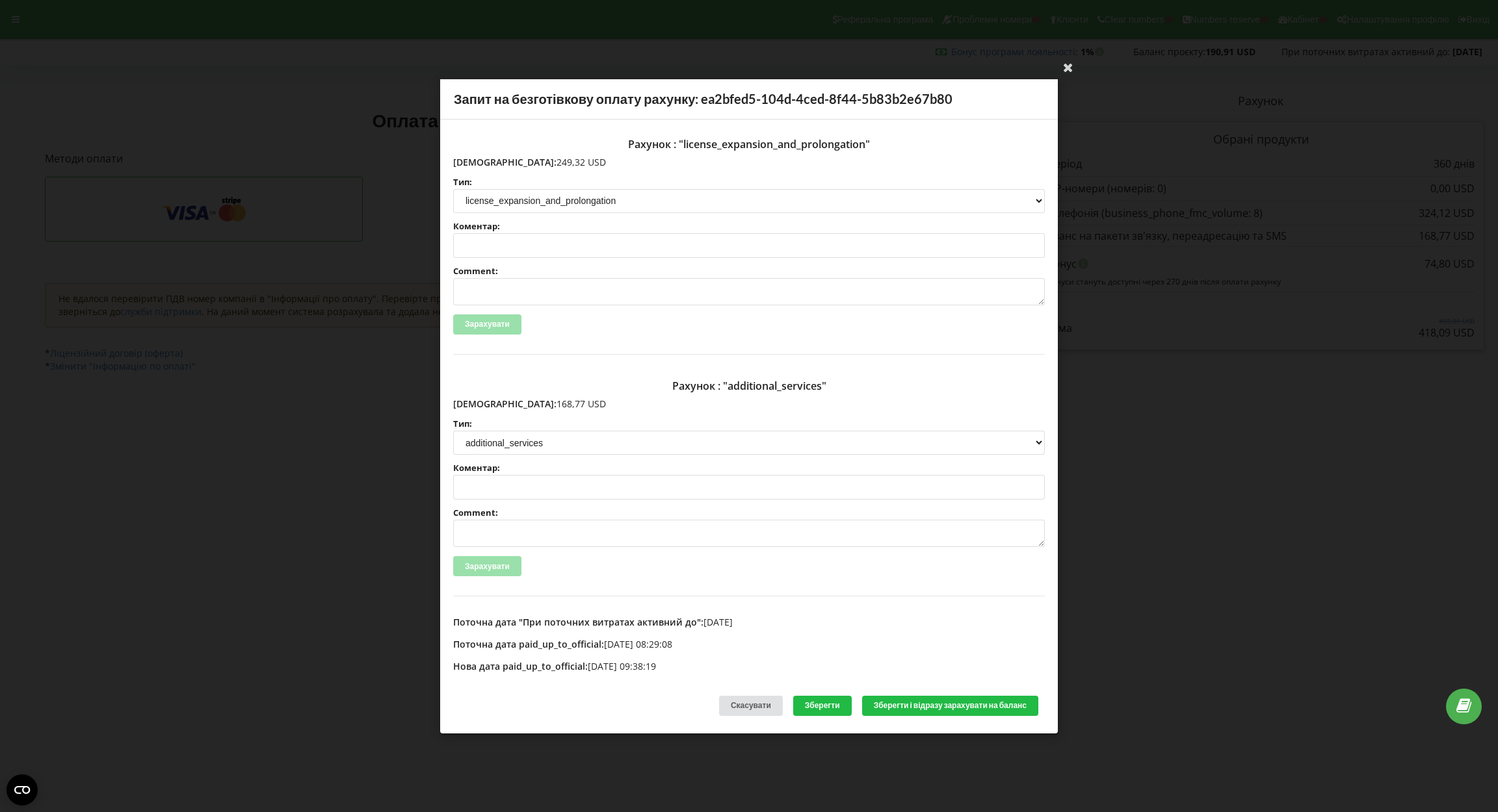
drag, startPoint x: 479, startPoint y: 159, endPoint x: 545, endPoint y: 159, distance: 66.0
click at [545, 159] on p "[DEMOGRAPHIC_DATA]: 249,32 USD" at bounding box center [748, 162] width 592 height 13
copy p "249,32 USD"
drag, startPoint x: 482, startPoint y: 402, endPoint x: 579, endPoint y: 402, distance: 97.0
click at [579, 402] on p "[DEMOGRAPHIC_DATA]: 168,77 USD" at bounding box center [748, 404] width 592 height 13
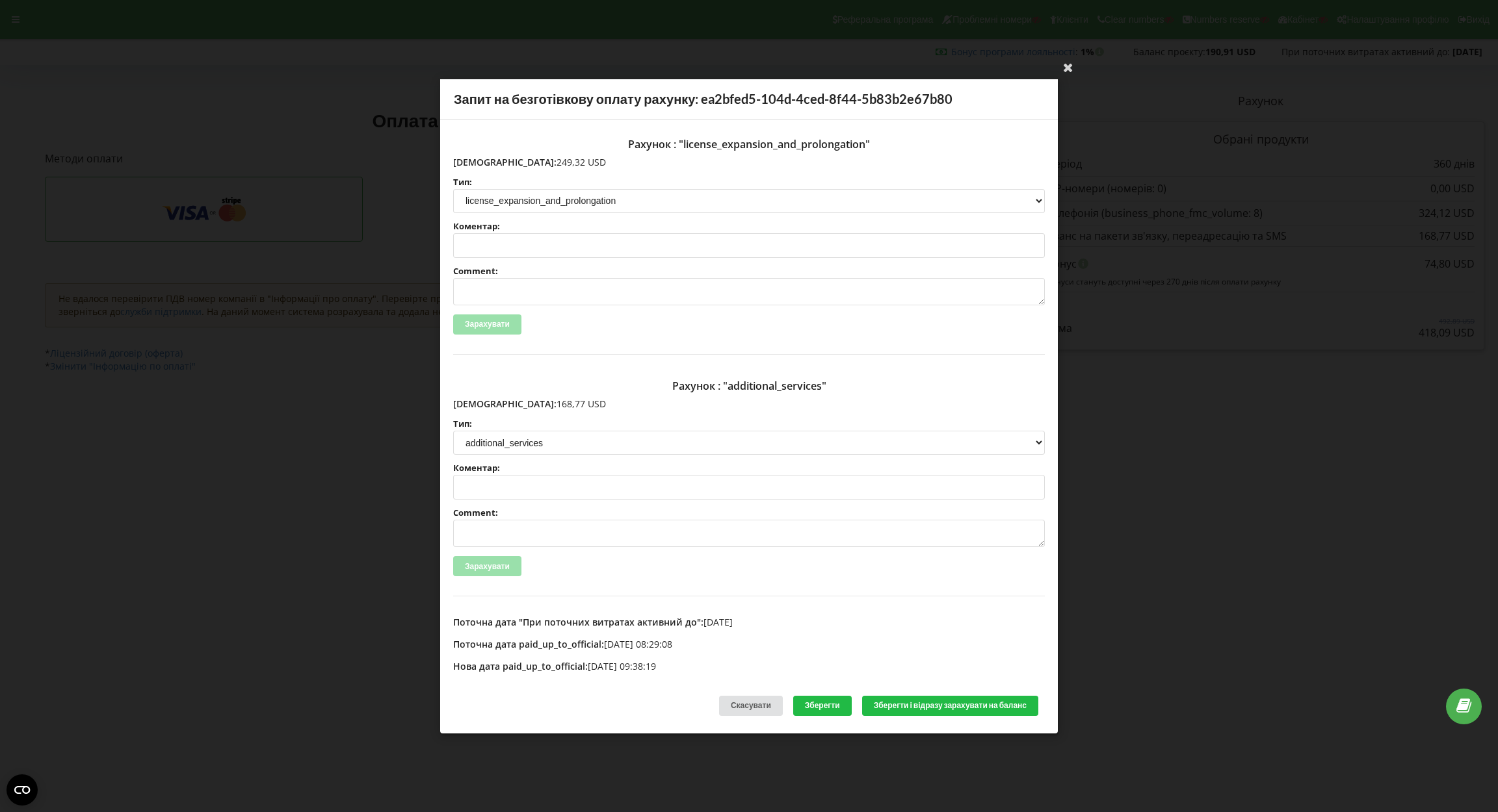
copy p "168,77 USD"
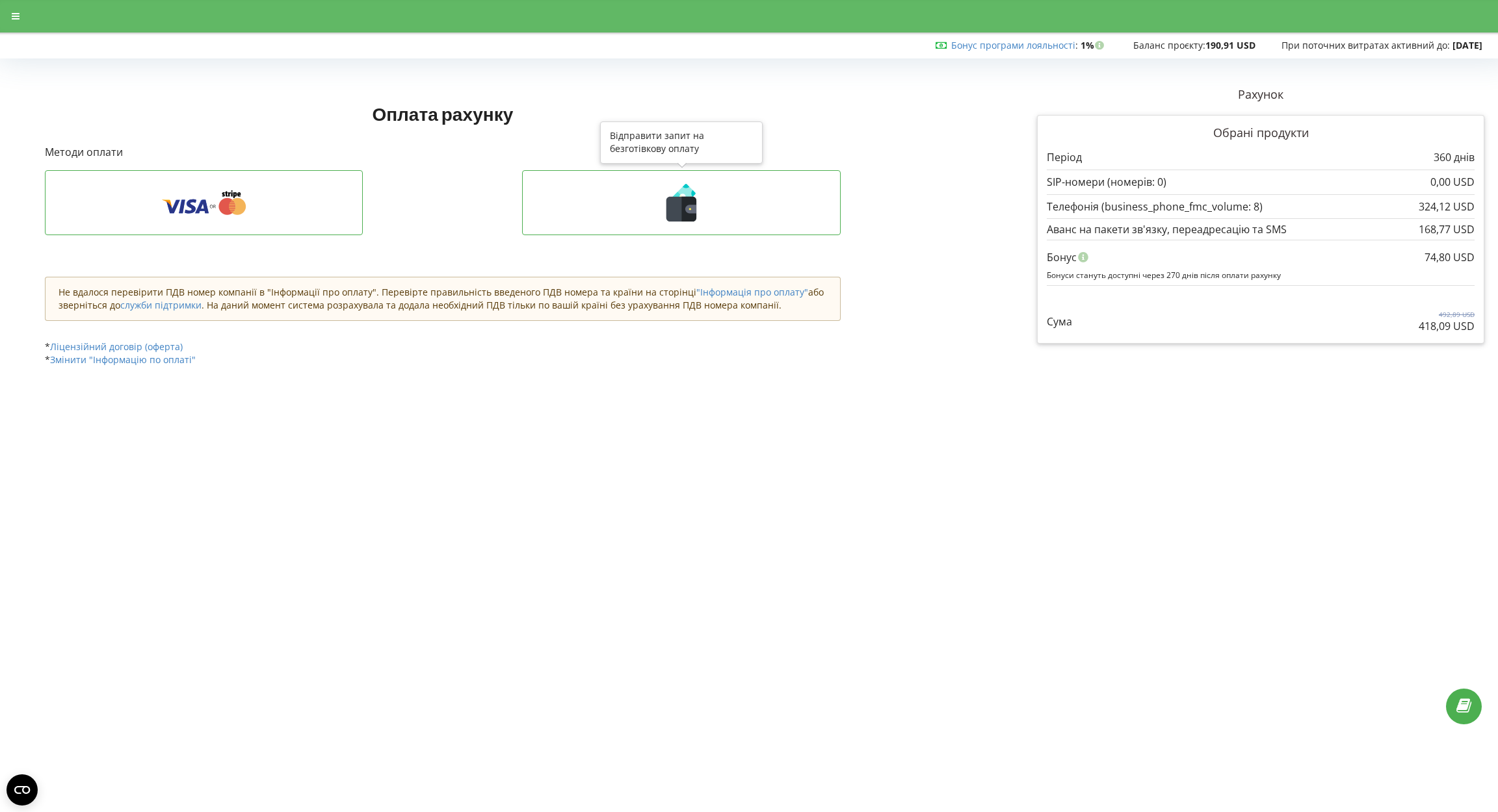
click at [786, 185] on icon at bounding box center [681, 203] width 291 height 38
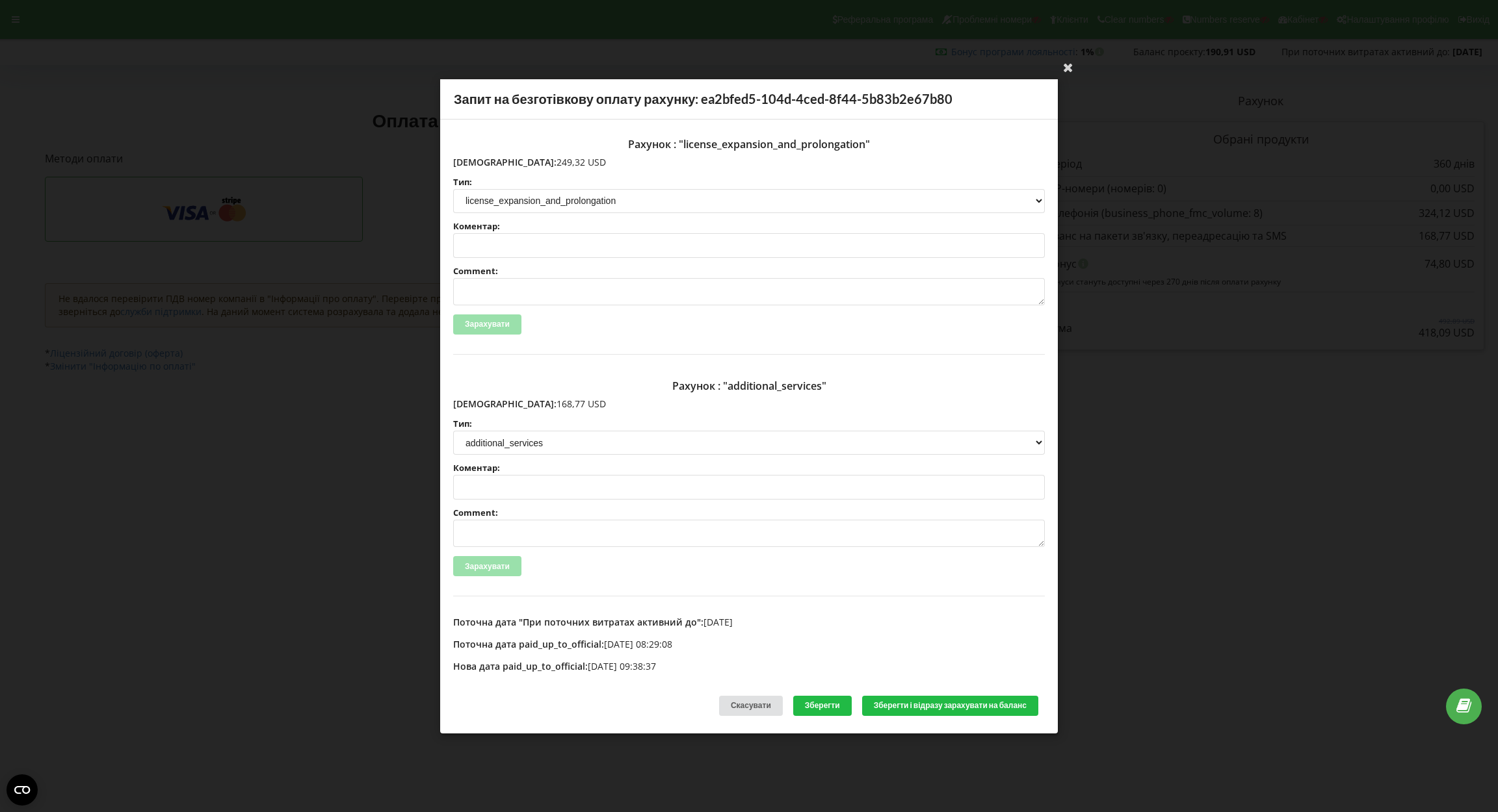
drag, startPoint x: 481, startPoint y: 160, endPoint x: 556, endPoint y: 160, distance: 75.0
click at [556, 160] on p "[DEMOGRAPHIC_DATA]: 249,32 USD" at bounding box center [748, 162] width 592 height 13
copy p "249,32 USD"
drag, startPoint x: 482, startPoint y: 399, endPoint x: 555, endPoint y: 413, distance: 74.3
click at [555, 413] on div "Рахунок : "additional_services" [DEMOGRAPHIC_DATA]: 168,77 USD Тип: license lic…" at bounding box center [748, 485] width 592 height 222
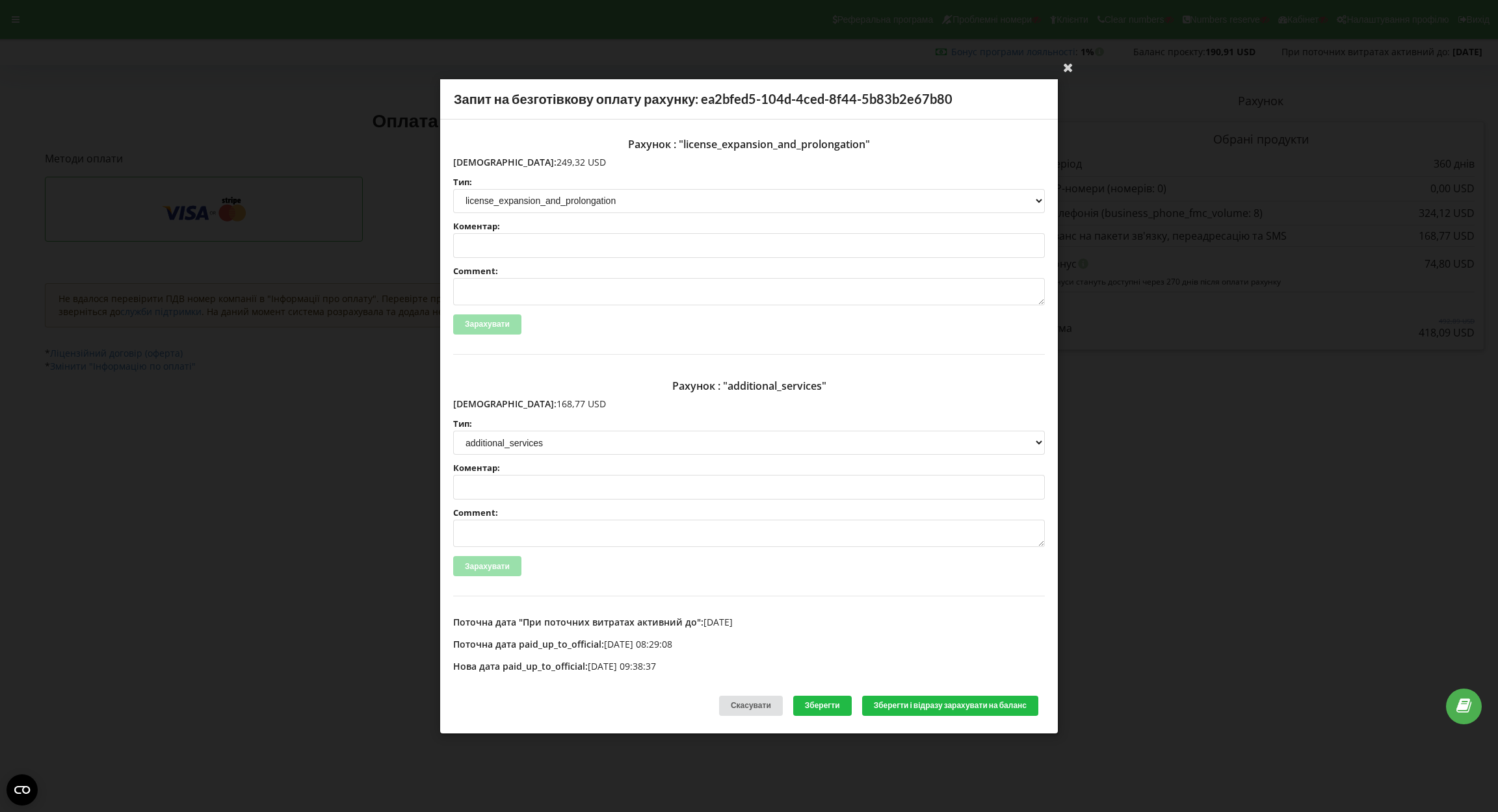
copy div "168,77 USD Тип:"
drag, startPoint x: 513, startPoint y: 406, endPoint x: 497, endPoint y: 400, distance: 17.1
click at [512, 406] on p "[DEMOGRAPHIC_DATA]: 168,77 USD" at bounding box center [748, 404] width 592 height 13
click at [482, 402] on p "[DEMOGRAPHIC_DATA]: 168,77 USD" at bounding box center [748, 404] width 592 height 13
drag, startPoint x: 482, startPoint y: 402, endPoint x: 540, endPoint y: 402, distance: 58.0
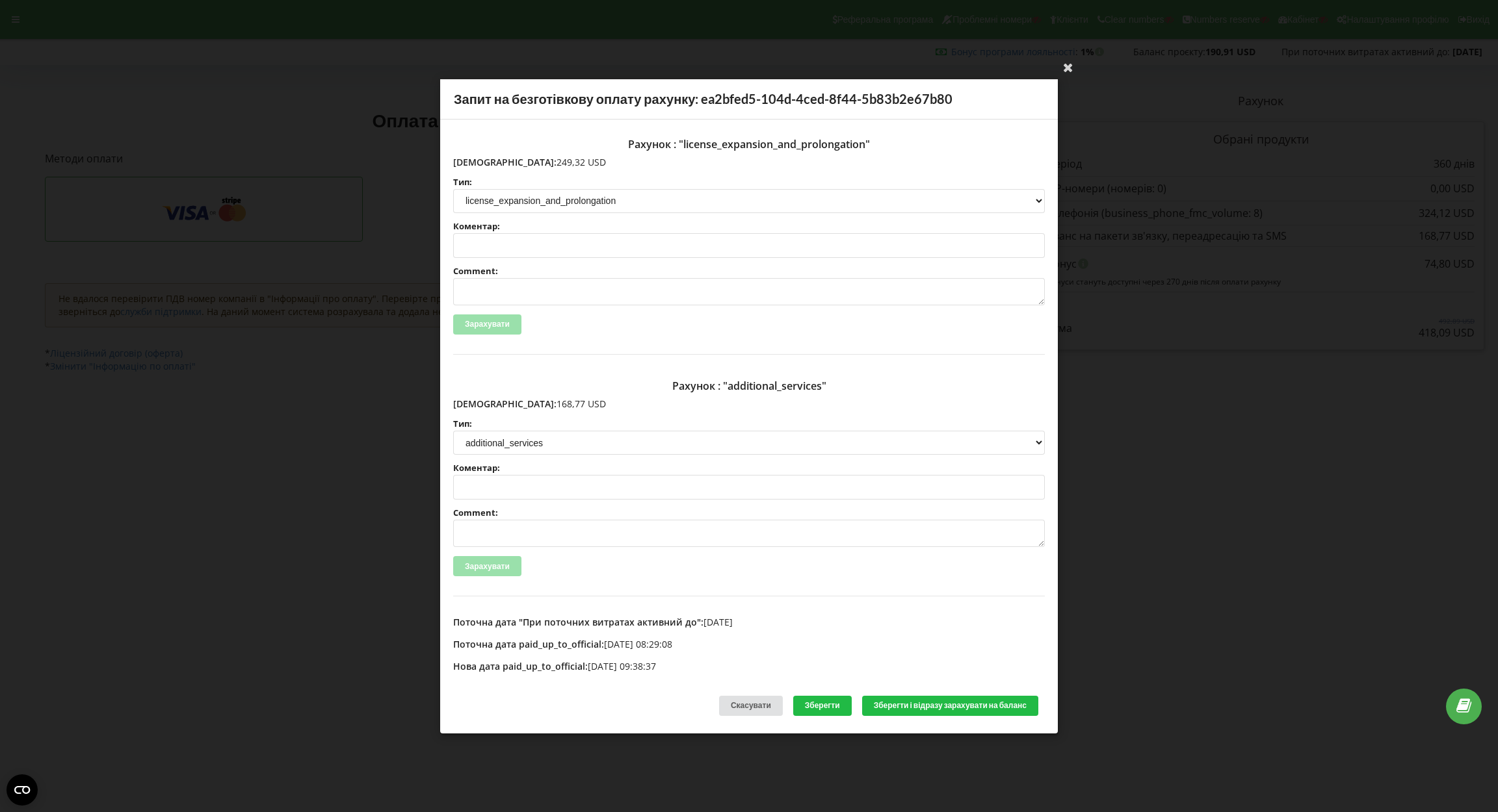
click at [540, 402] on p "[DEMOGRAPHIC_DATA]: 168,77 USD" at bounding box center [748, 404] width 592 height 13
copy p "168,77 USD"
